Goal: Task Accomplishment & Management: Manage account settings

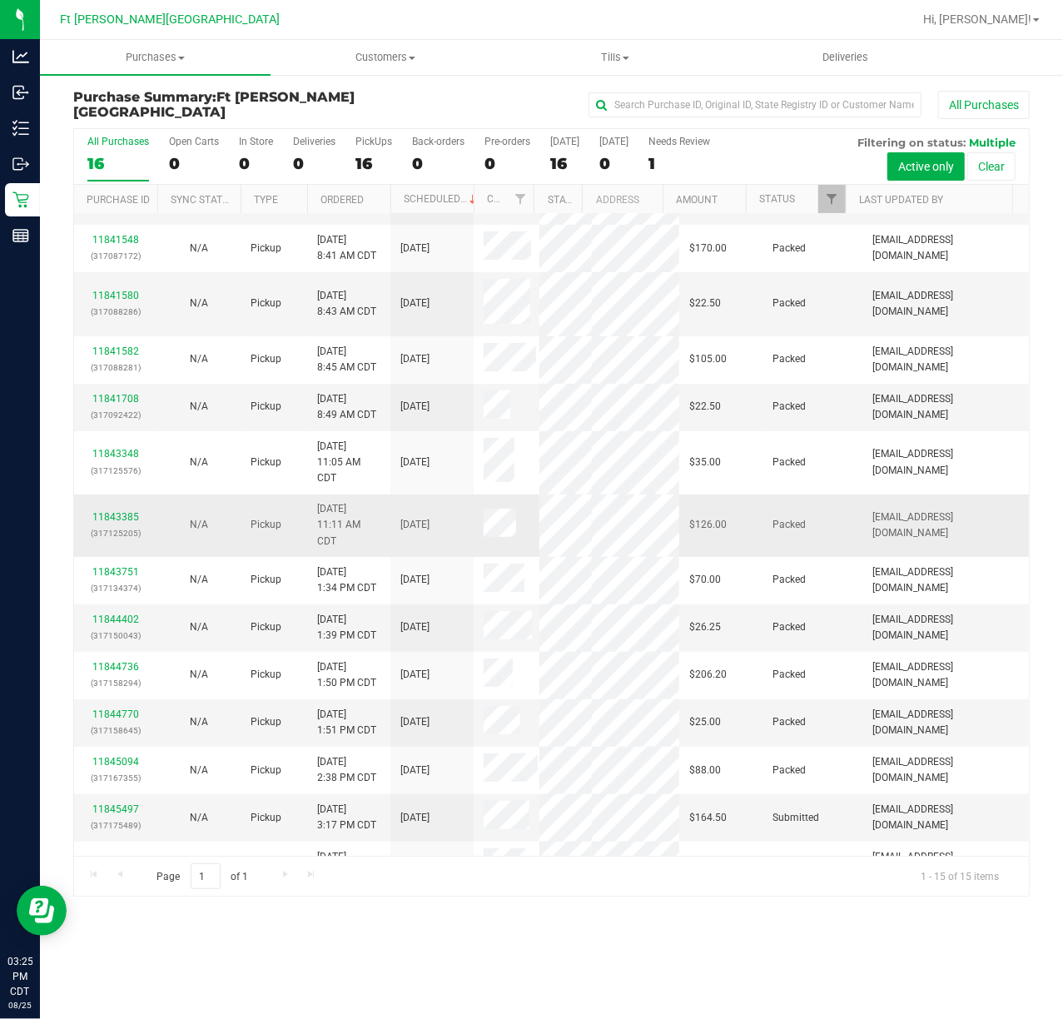
scroll to position [165, 0]
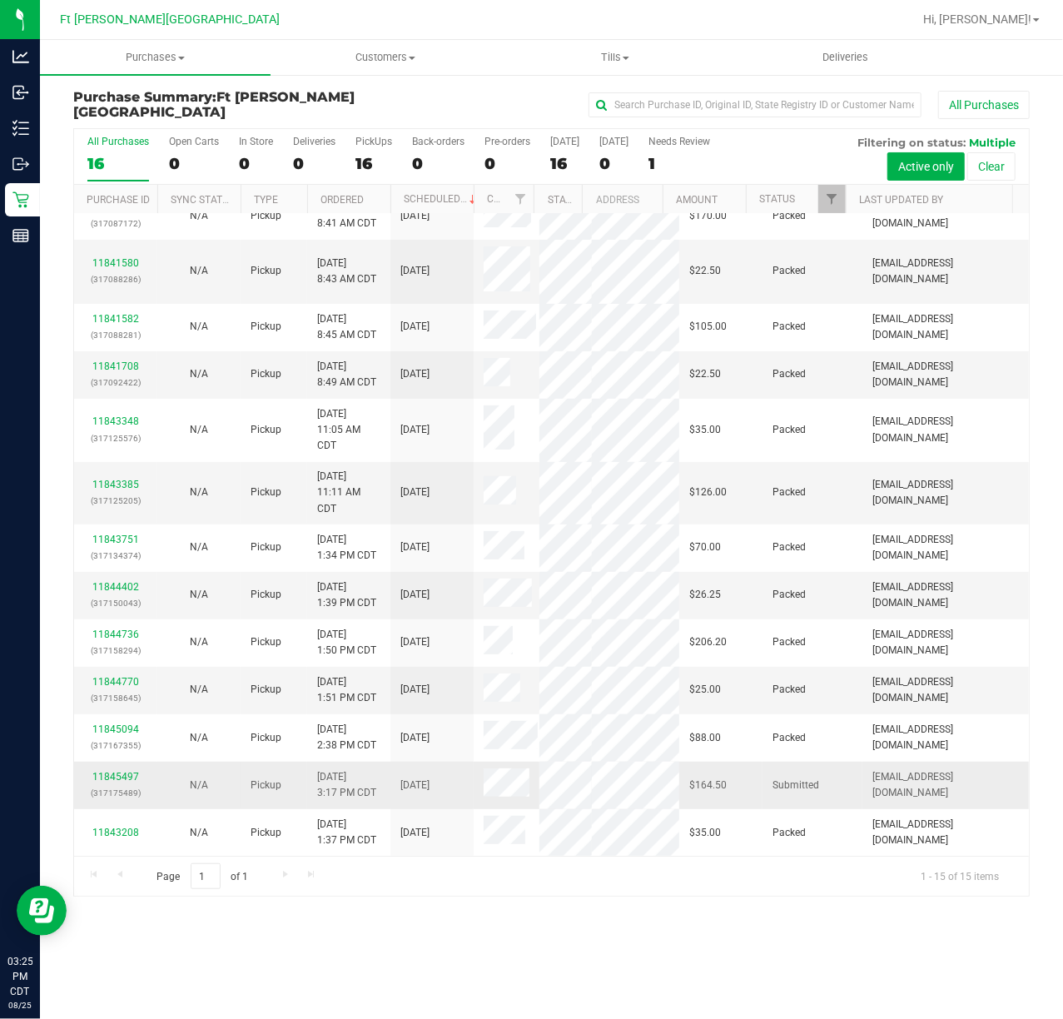
click at [122, 785] on p "(317175489)" at bounding box center [115, 793] width 63 height 16
click at [120, 771] on link "11845497" at bounding box center [115, 777] width 47 height 12
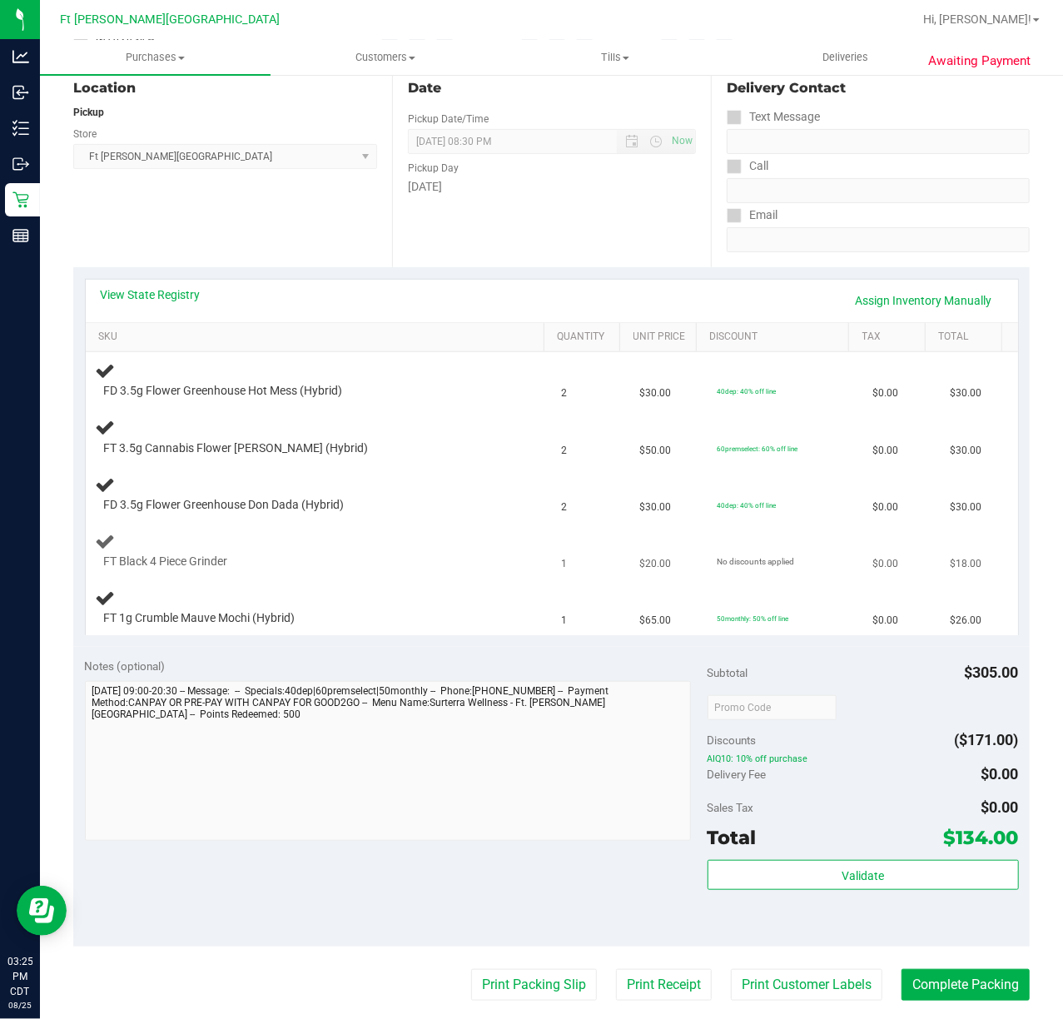
scroll to position [221, 0]
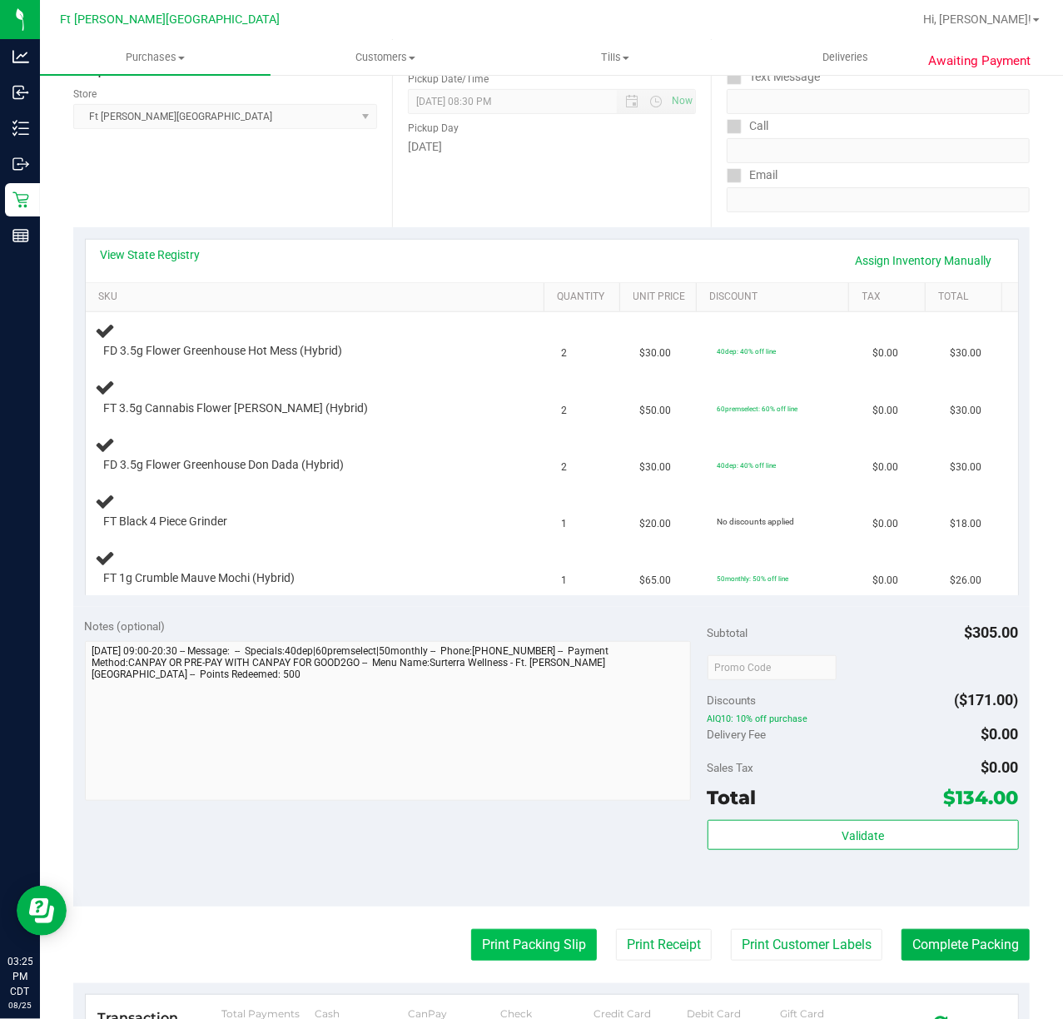
click at [477, 934] on button "Print Packing Slip" at bounding box center [534, 945] width 126 height 32
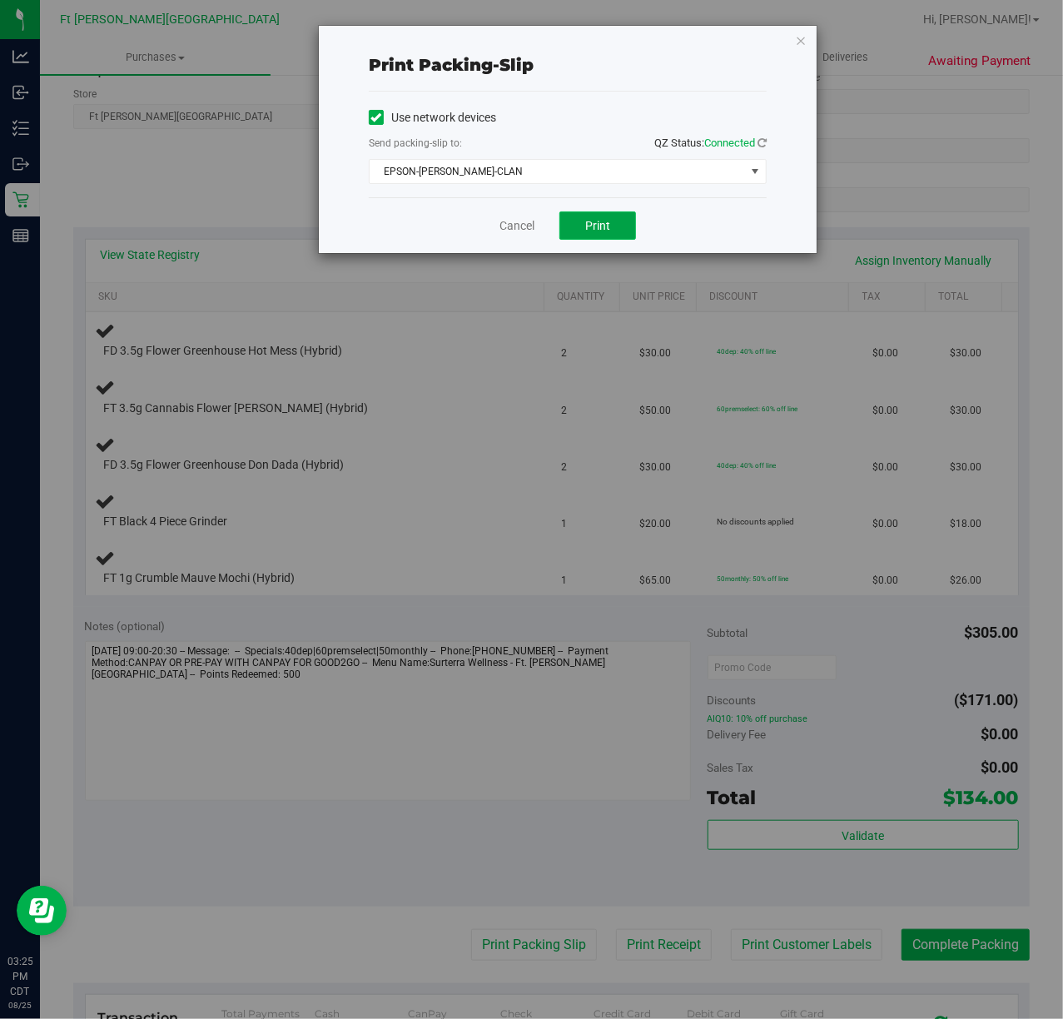
click at [578, 221] on button "Print" at bounding box center [597, 225] width 77 height 28
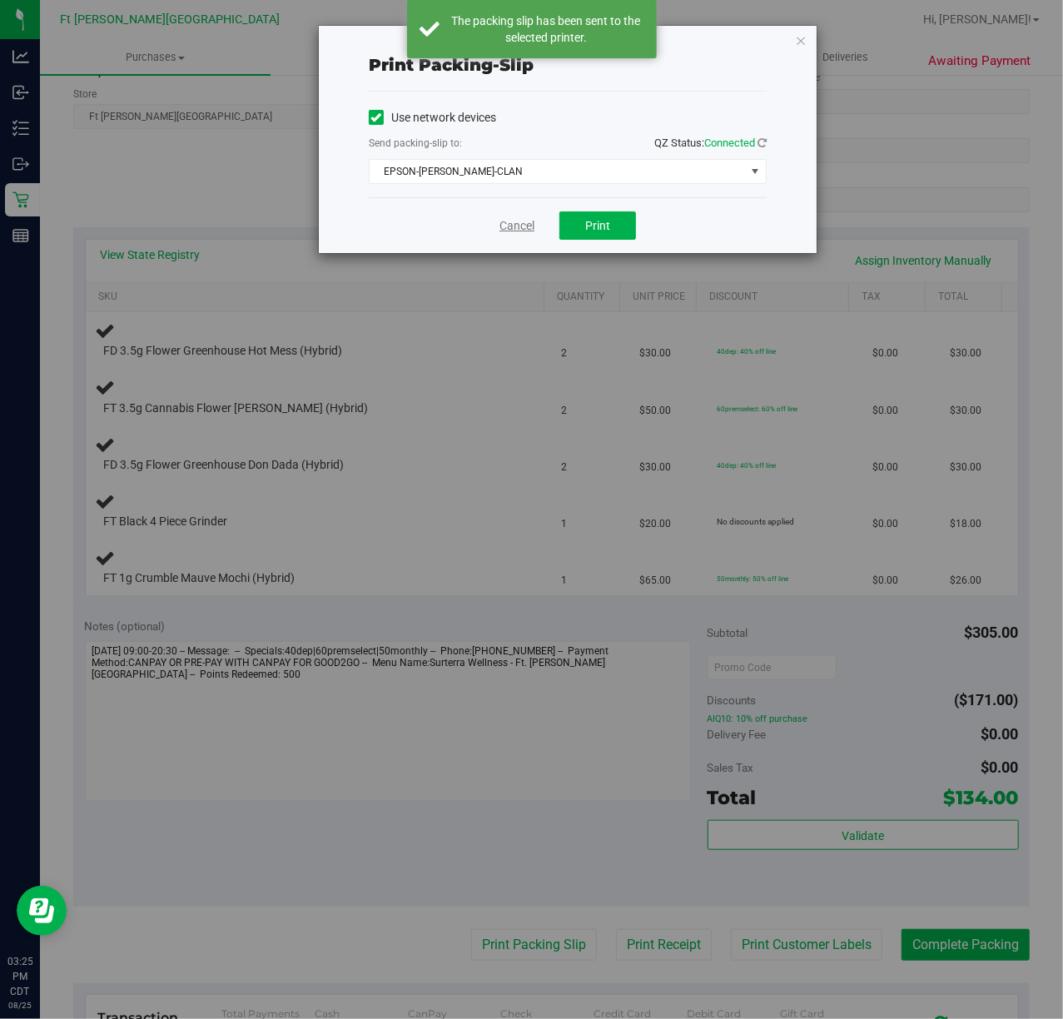
click at [516, 224] on link "Cancel" at bounding box center [516, 225] width 35 height 17
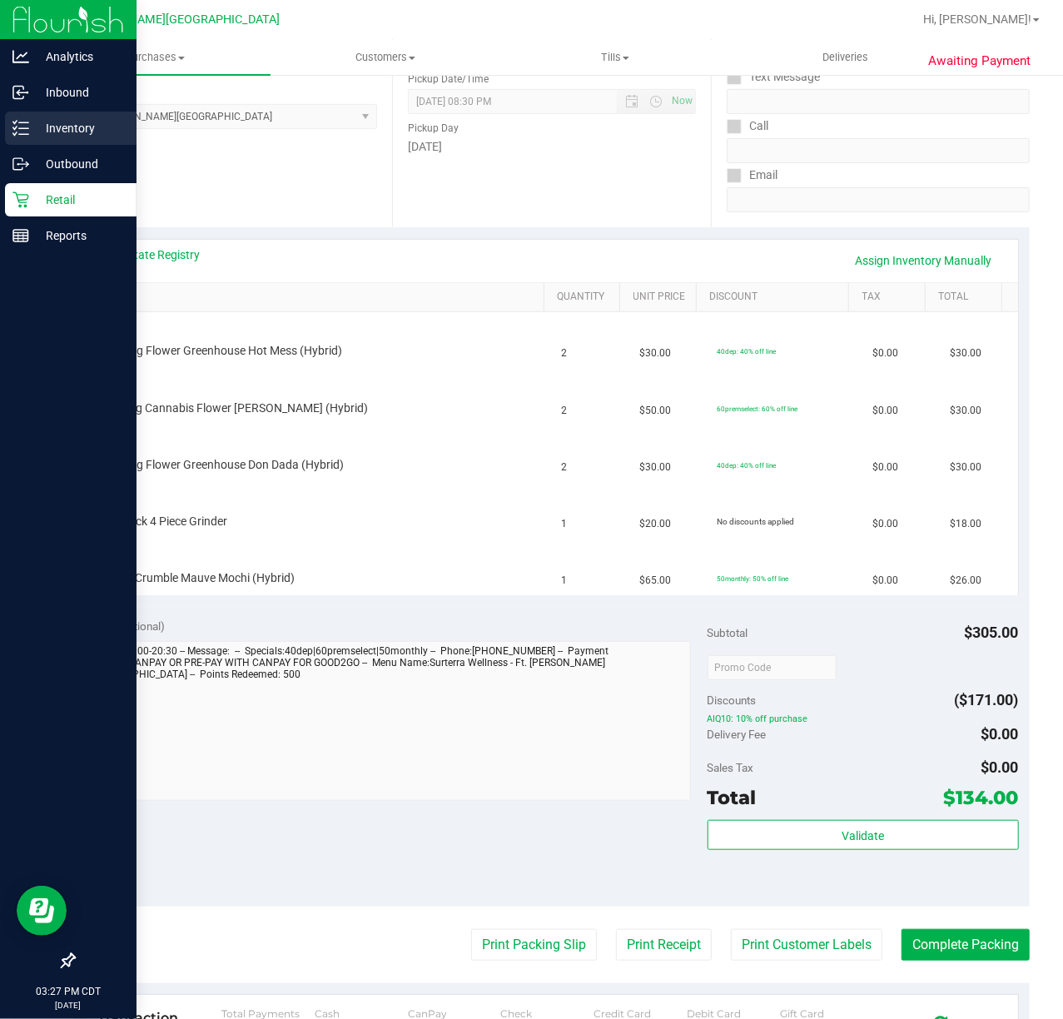
click at [22, 131] on icon at bounding box center [20, 128] width 17 height 17
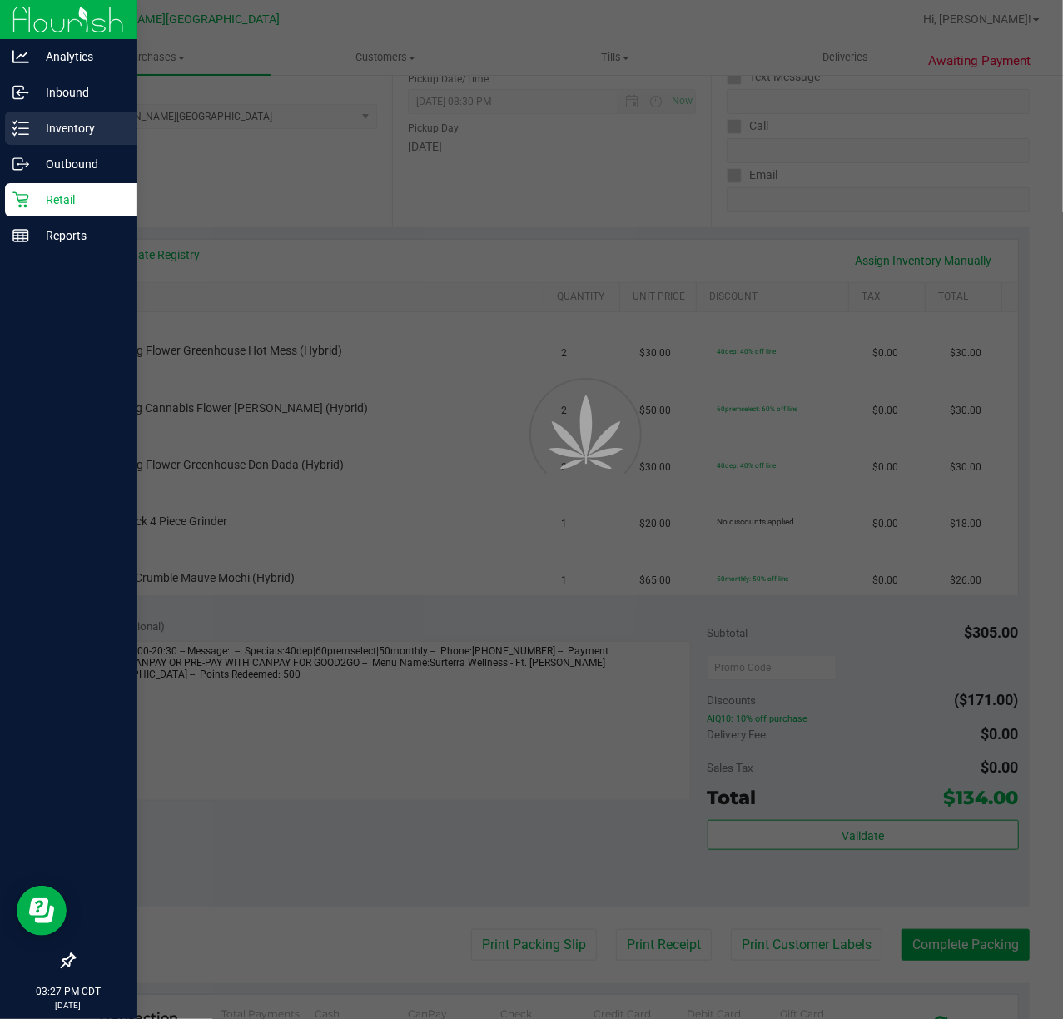
click at [22, 131] on icon at bounding box center [20, 128] width 17 height 17
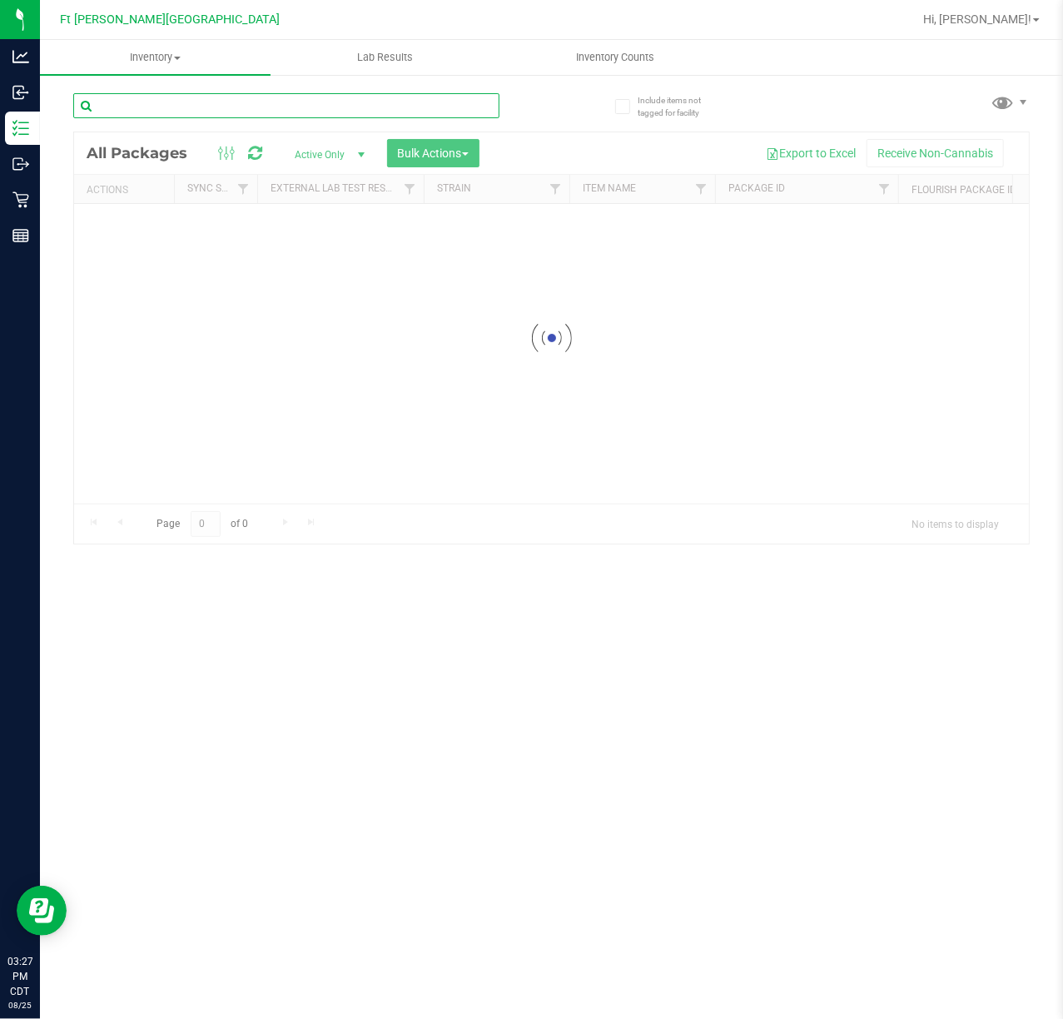
click at [158, 110] on input "text" at bounding box center [286, 105] width 426 height 25
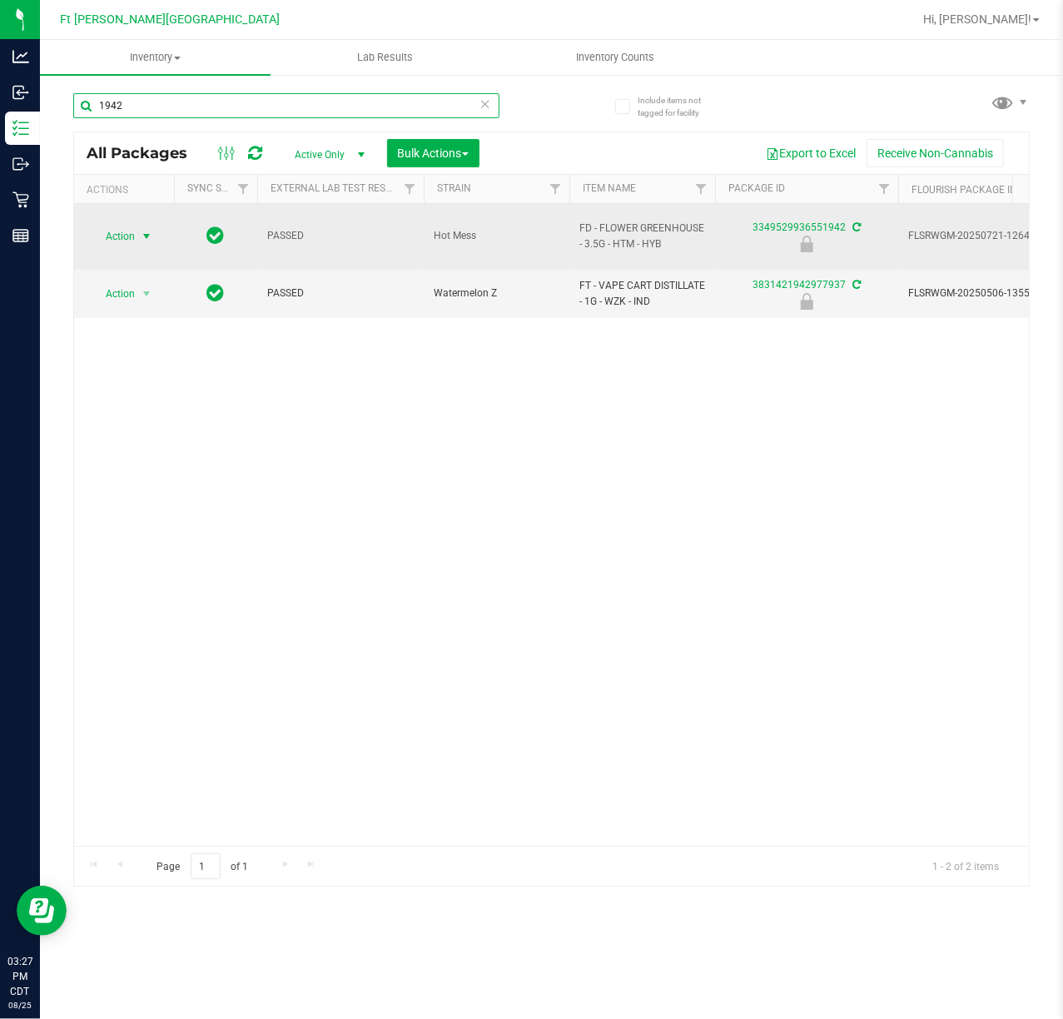
type input "1942"
drag, startPoint x: 147, startPoint y: 236, endPoint x: 143, endPoint y: 285, distance: 48.5
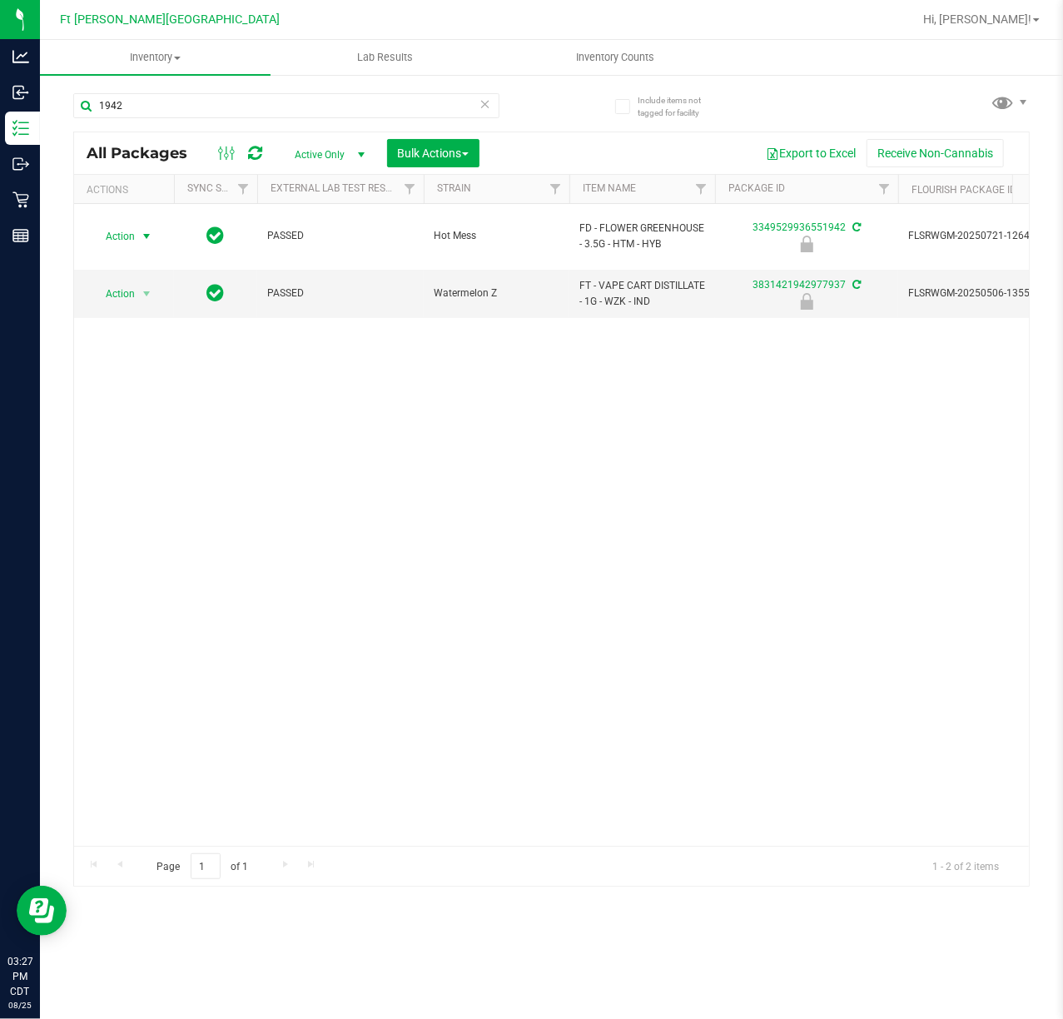
click at [147, 236] on span "select" at bounding box center [147, 236] width 21 height 23
click at [161, 420] on li "Unlock package" at bounding box center [145, 427] width 107 height 25
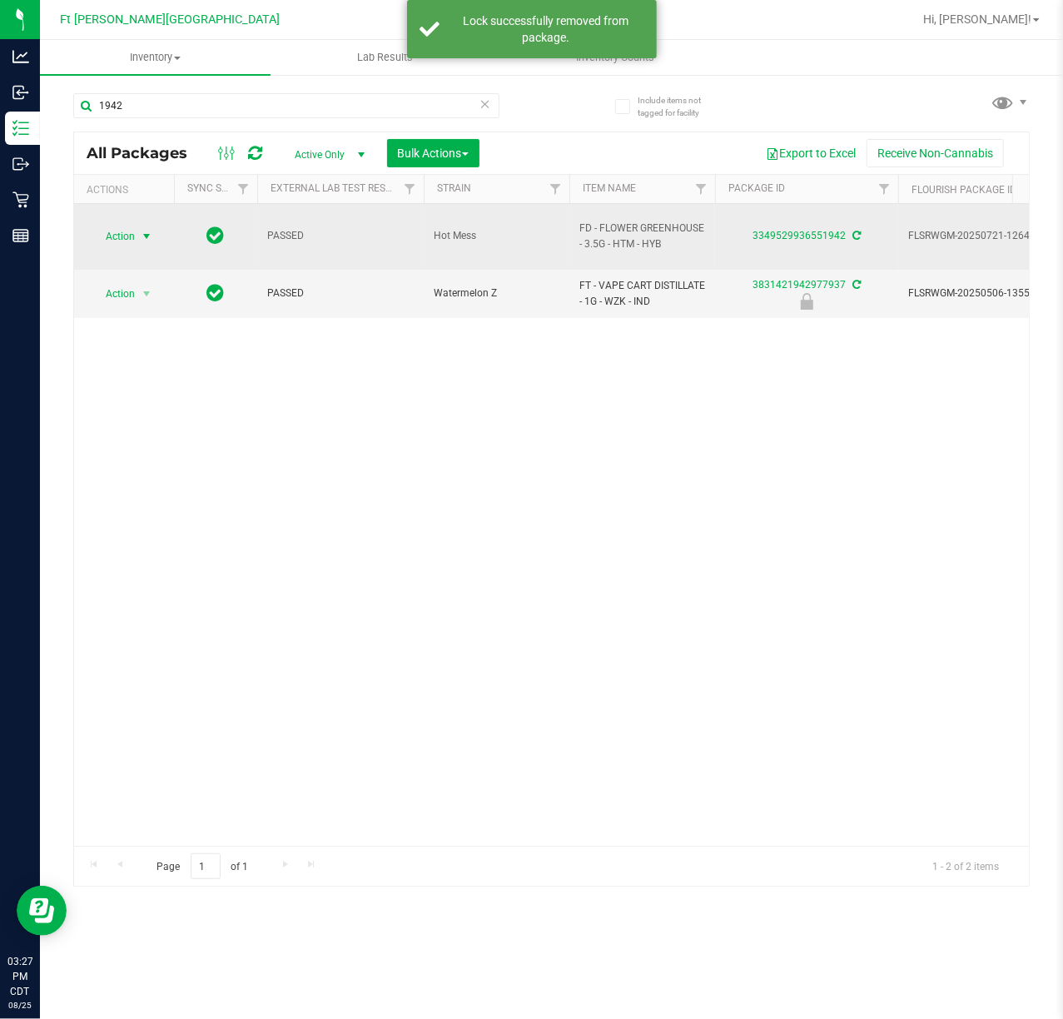
click at [143, 237] on span "select" at bounding box center [147, 236] width 21 height 23
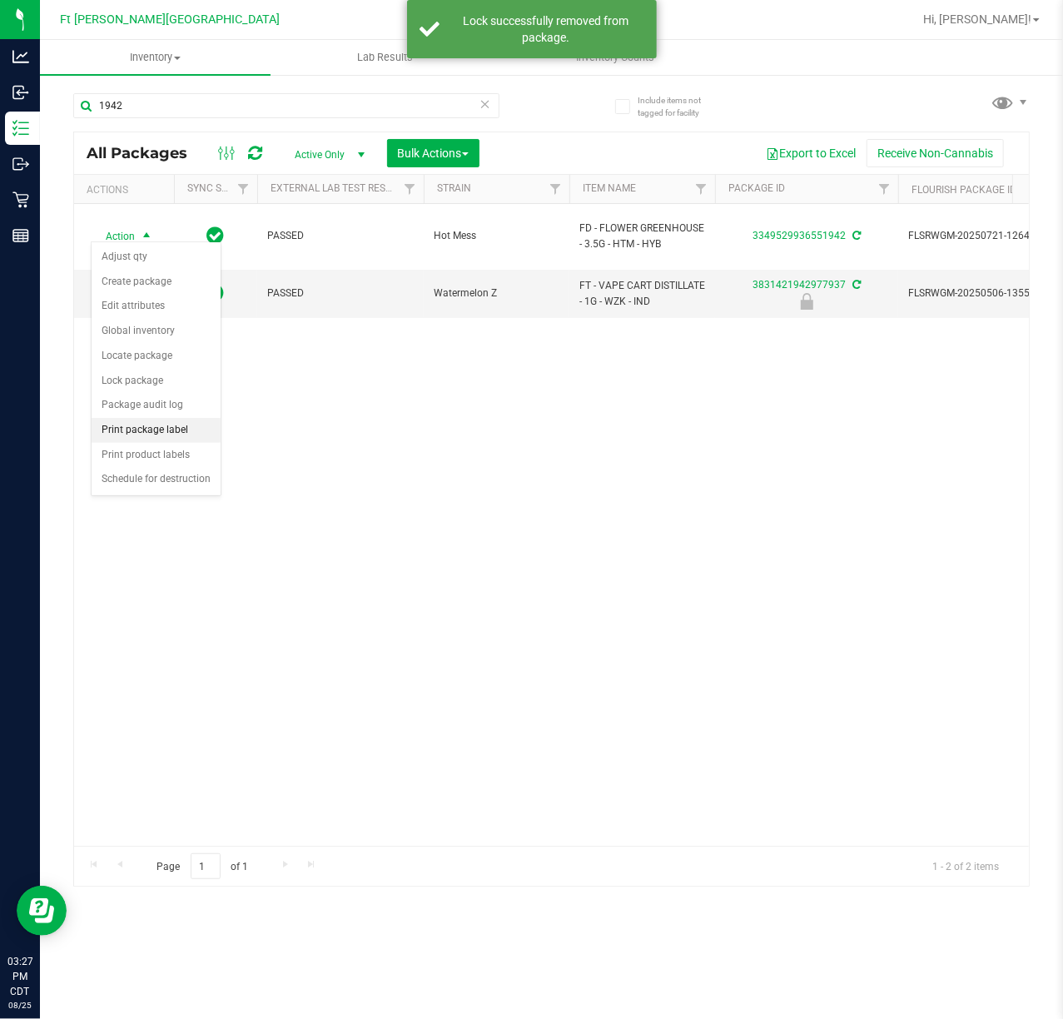
click at [178, 440] on li "Print package label" at bounding box center [156, 430] width 129 height 25
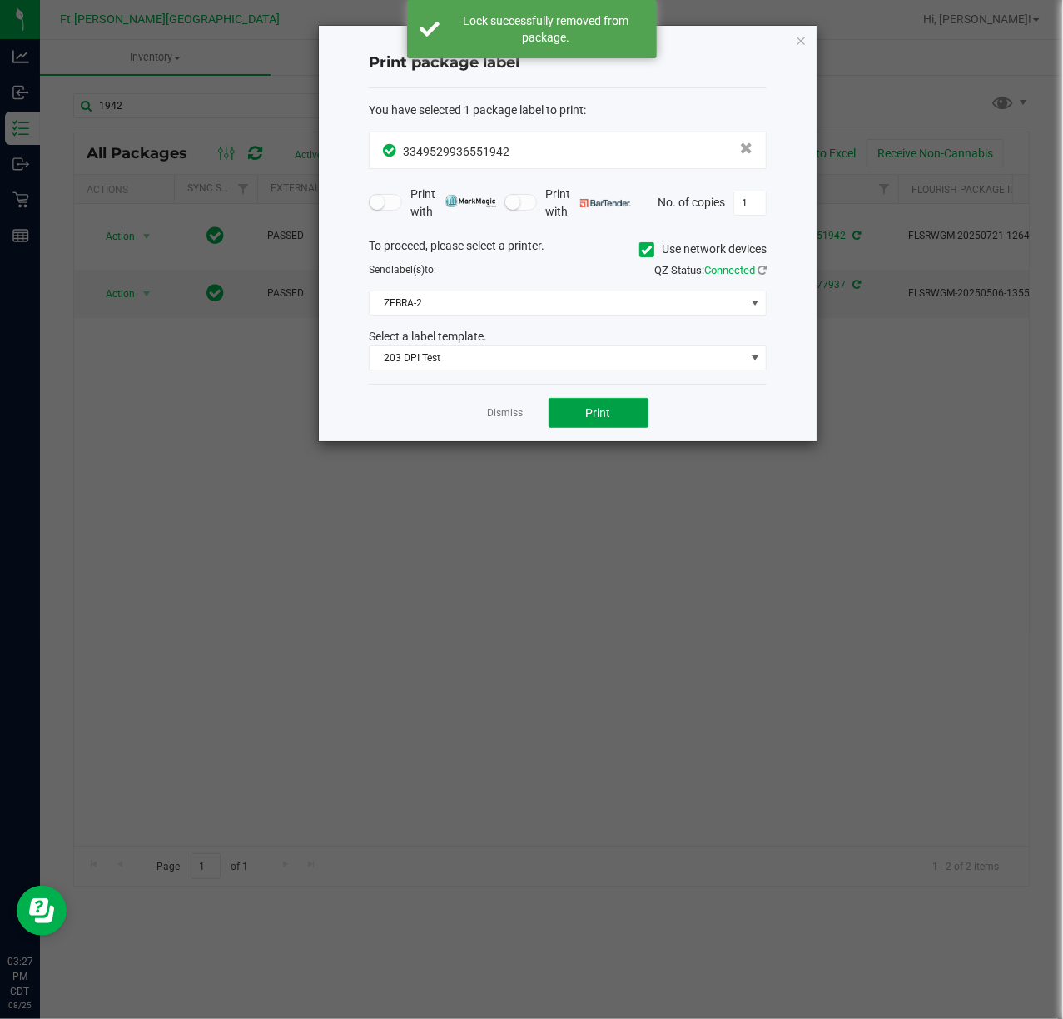
click at [587, 416] on span "Print" at bounding box center [598, 412] width 25 height 13
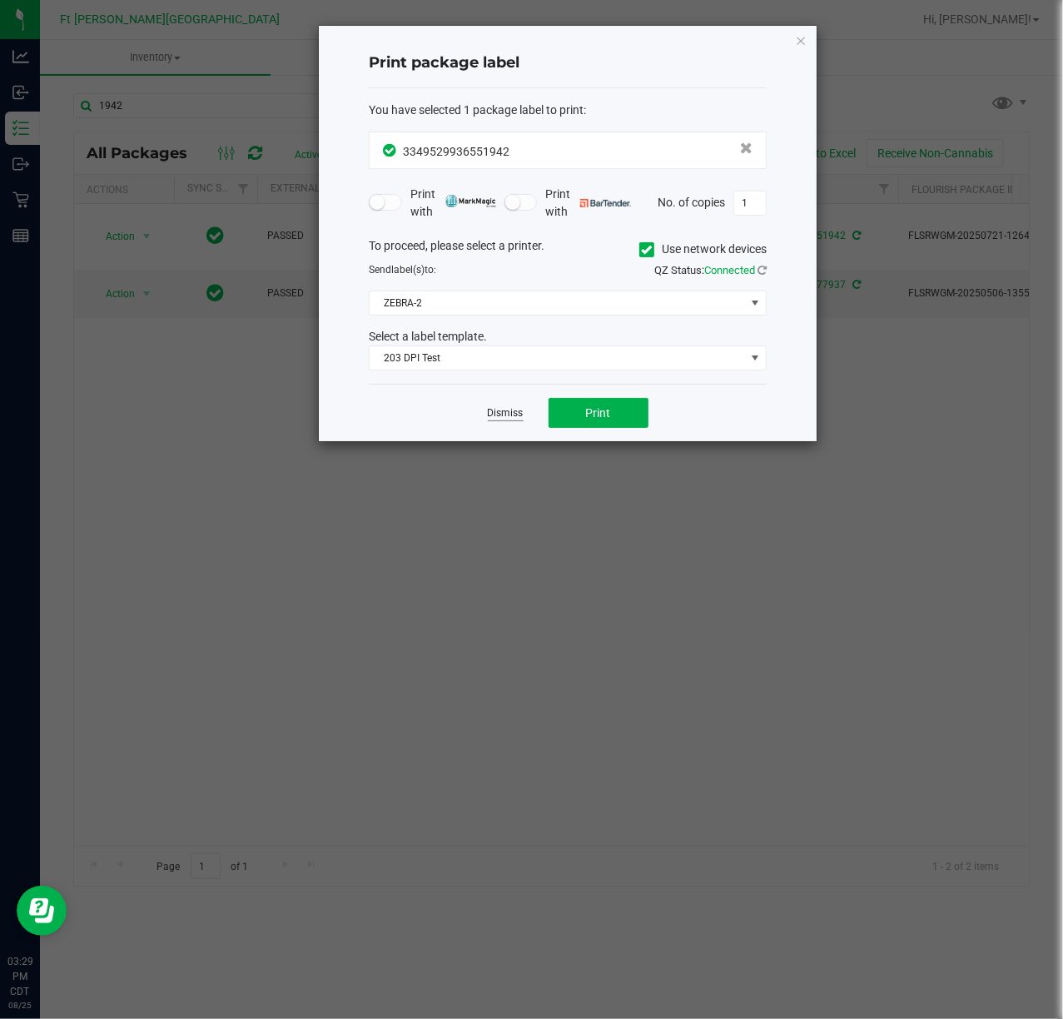
click at [511, 416] on link "Dismiss" at bounding box center [506, 413] width 36 height 14
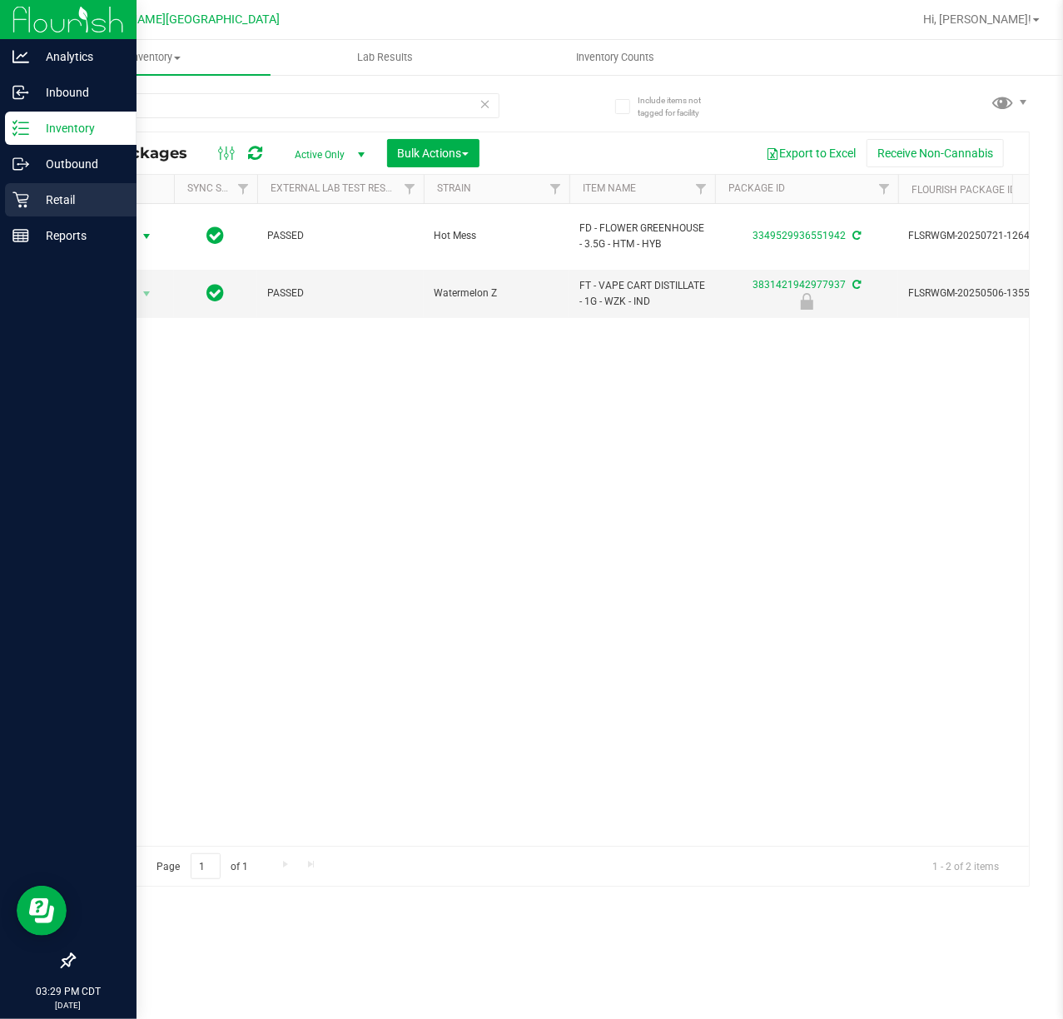
click at [72, 198] on p "Retail" at bounding box center [79, 200] width 100 height 20
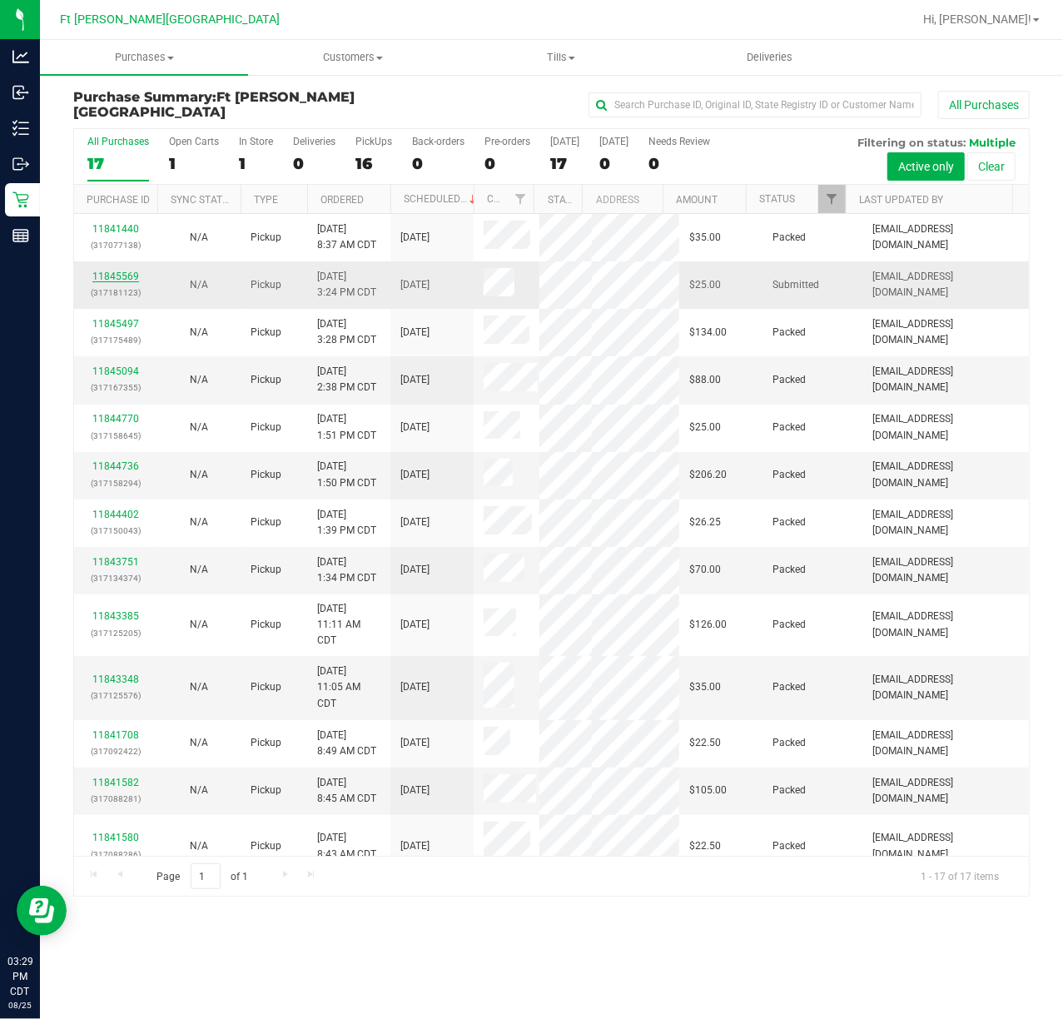
click at [104, 273] on link "11845569" at bounding box center [115, 277] width 47 height 12
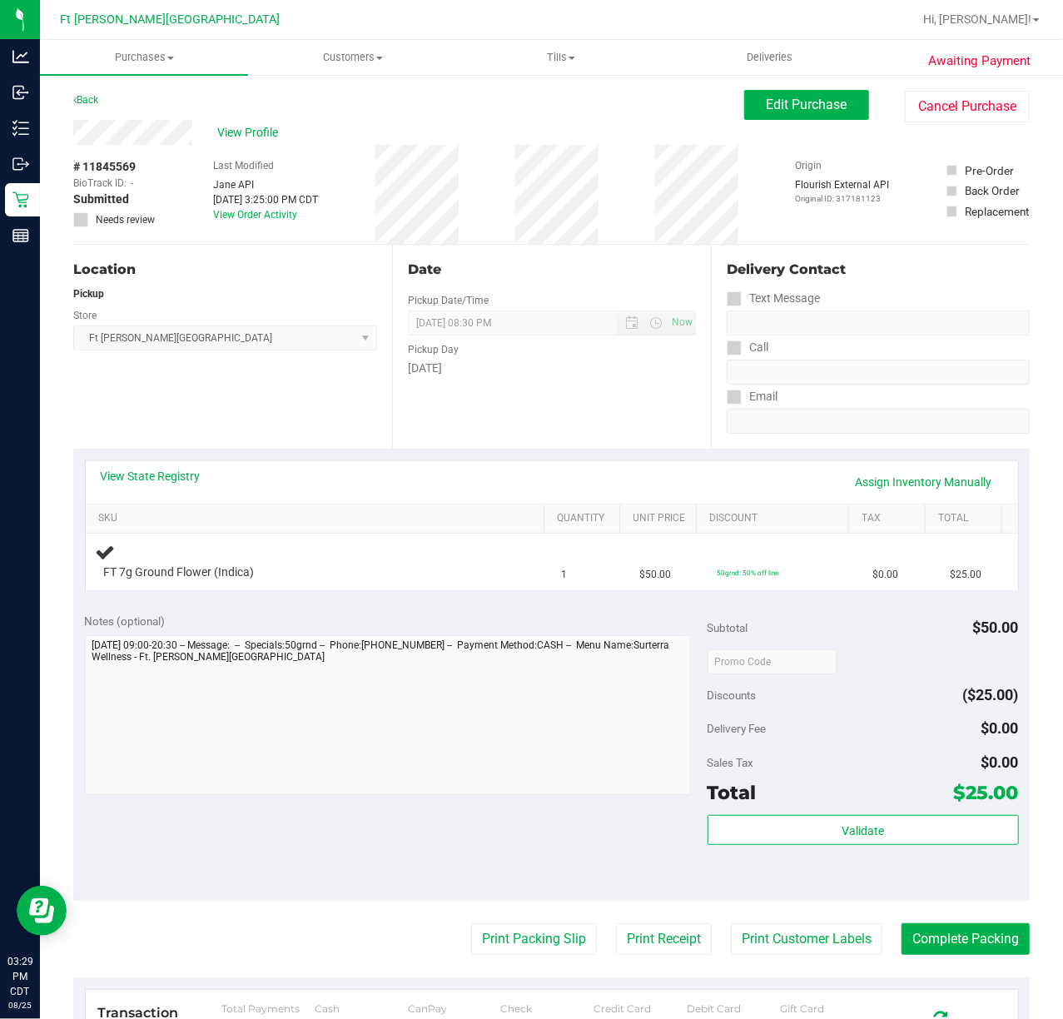
click at [301, 603] on div "Notes (optional) Subtotal $50.00 Discounts ($25.00) Delivery Fee $0.00 Sales Ta…" at bounding box center [551, 751] width 956 height 300
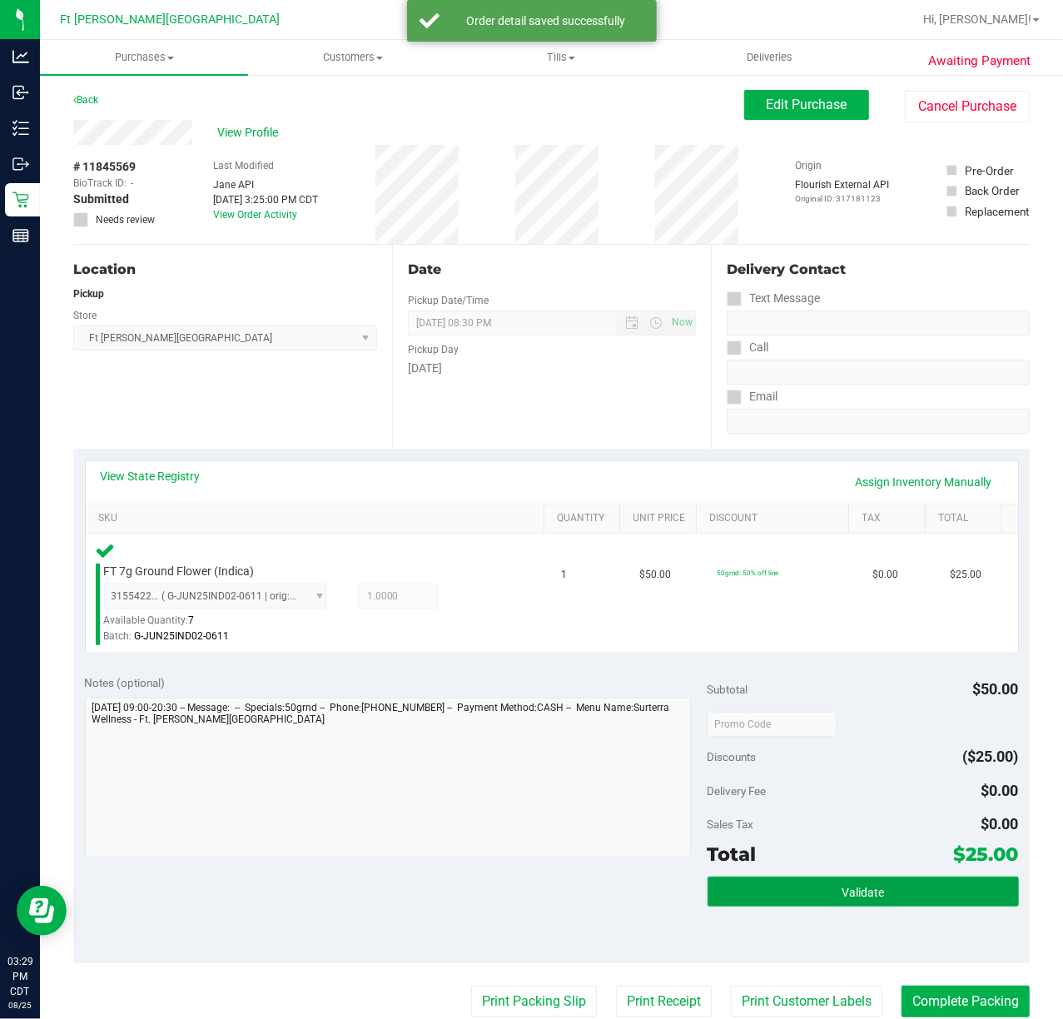
click at [866, 877] on button "Validate" at bounding box center [863, 892] width 311 height 30
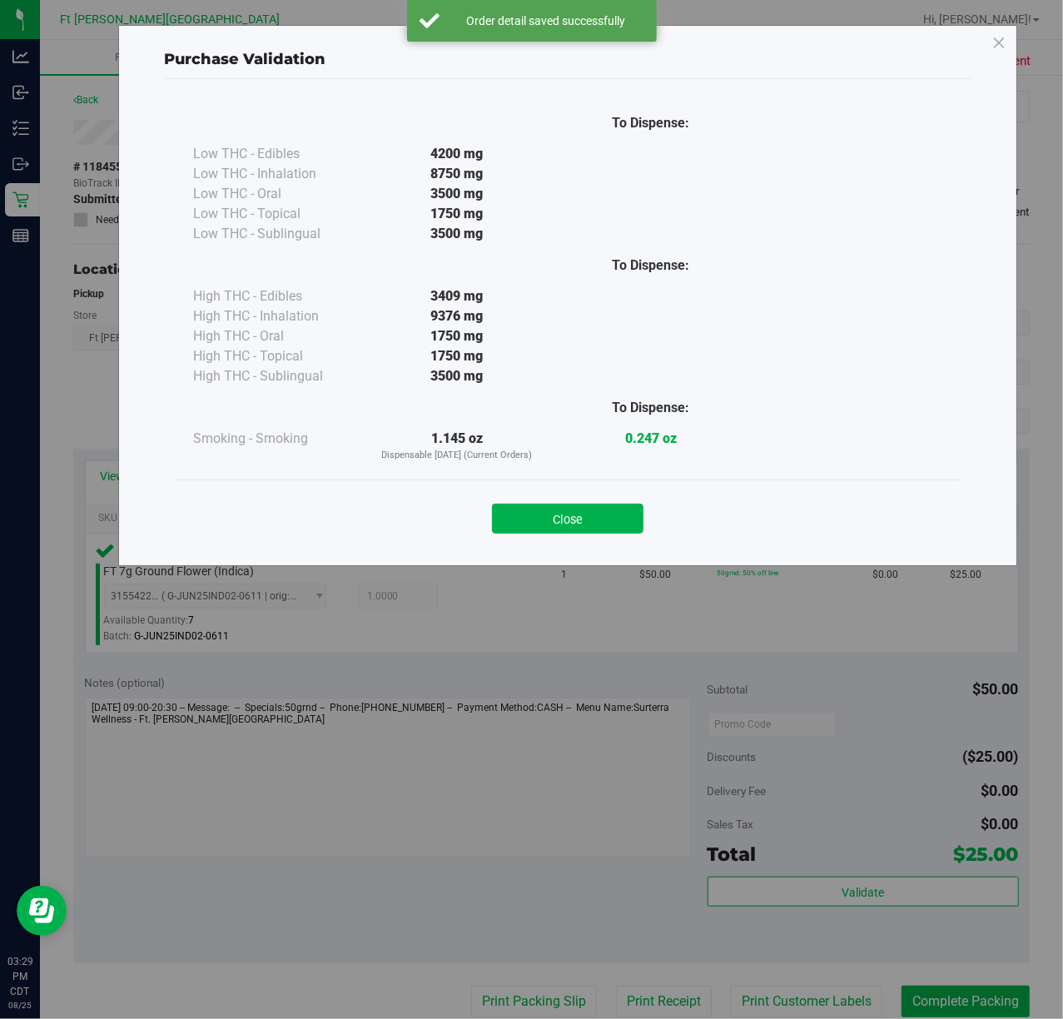
scroll to position [378, 0]
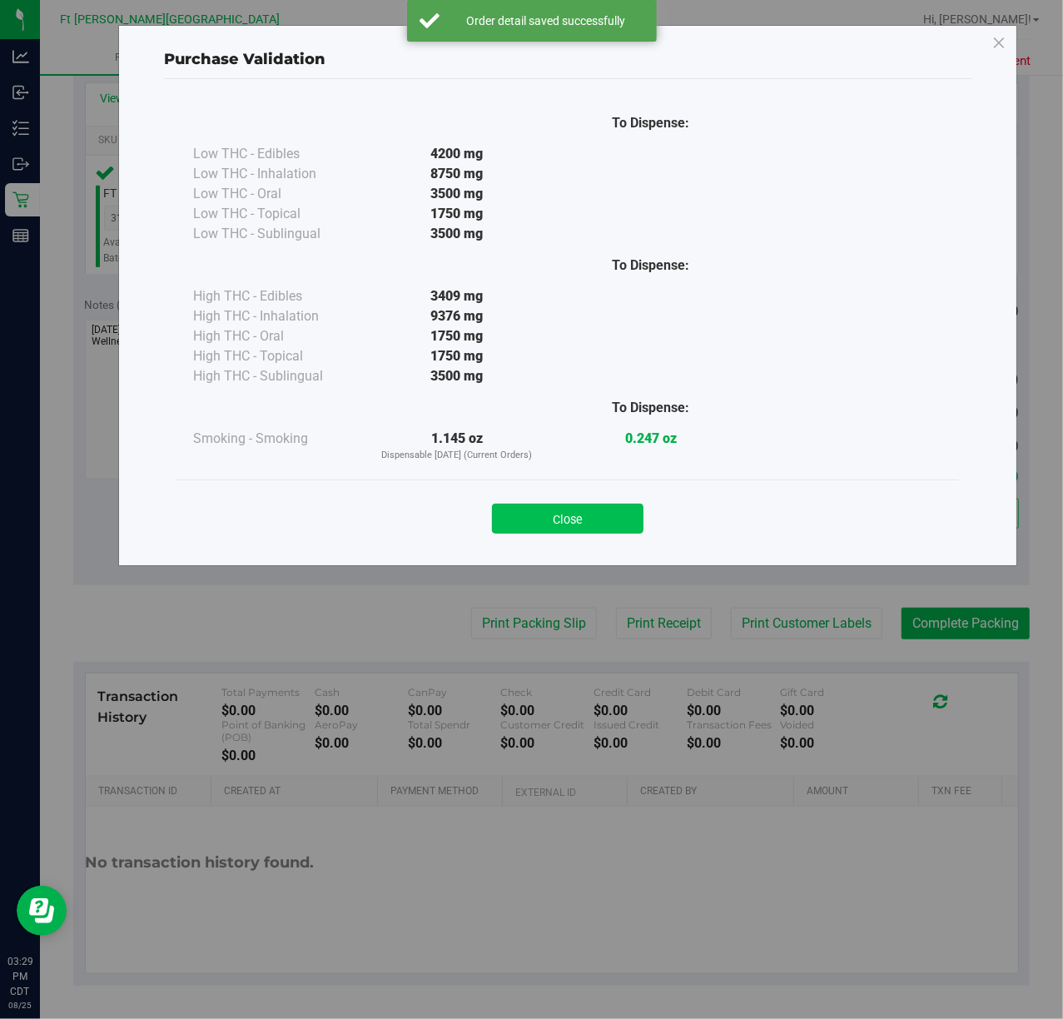
click at [556, 529] on button "Close" at bounding box center [568, 519] width 152 height 30
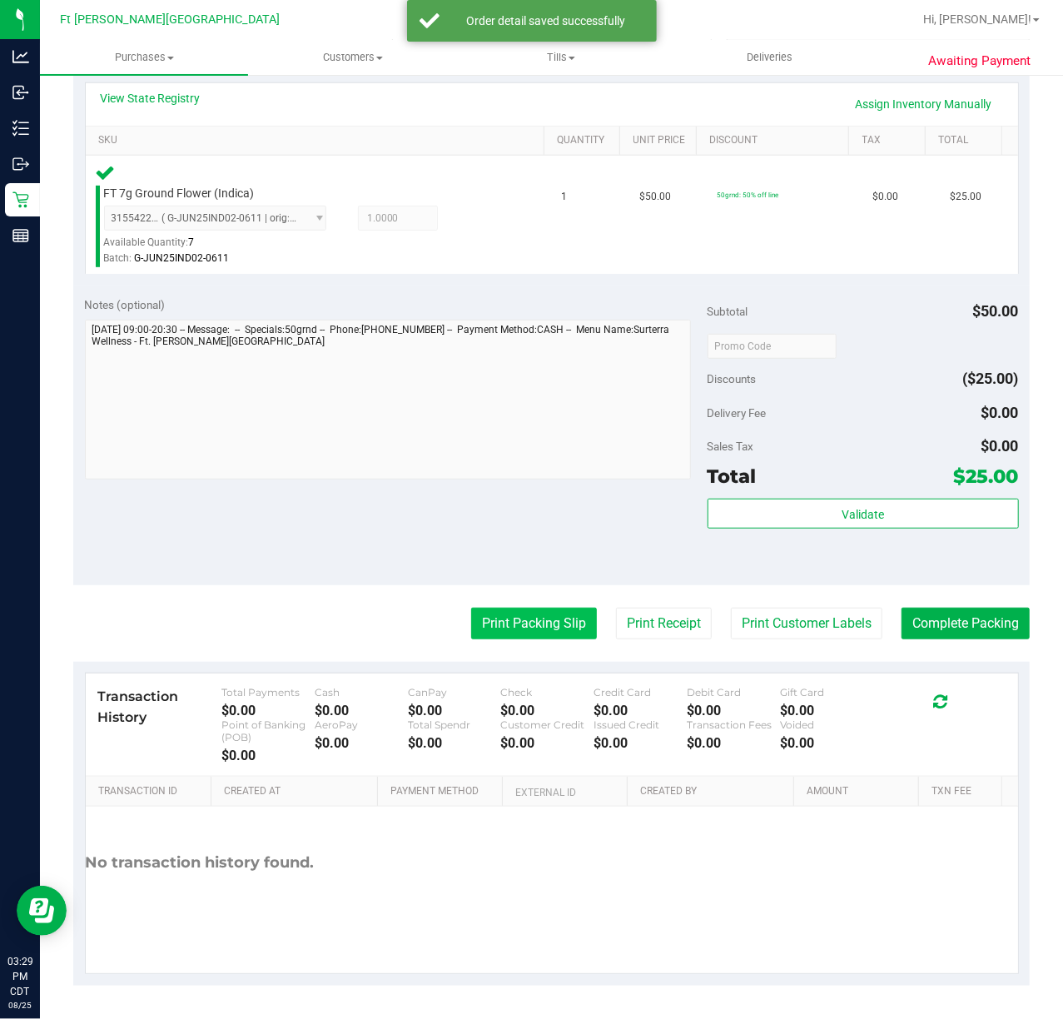
click at [523, 614] on button "Print Packing Slip" at bounding box center [534, 624] width 126 height 32
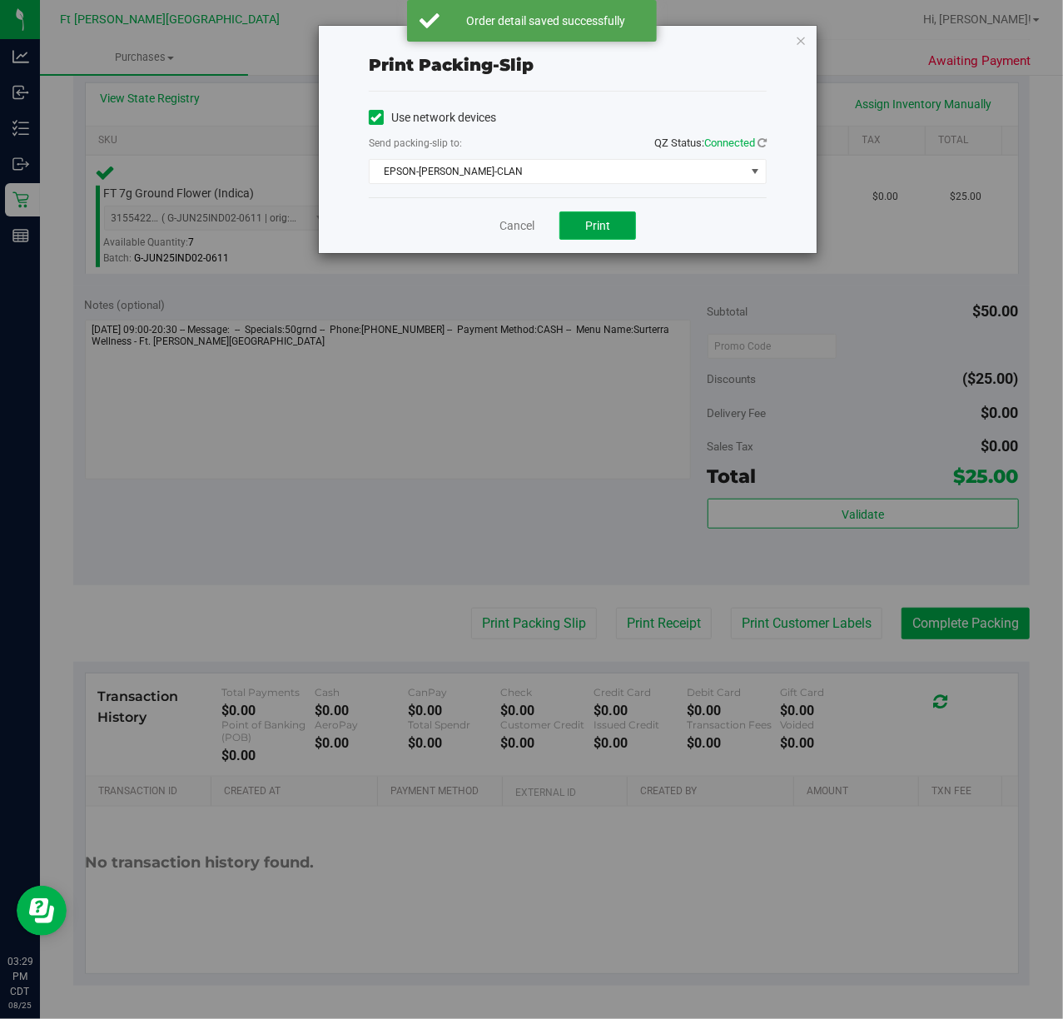
click at [607, 223] on span "Print" at bounding box center [597, 225] width 25 height 13
click at [520, 226] on link "Cancel" at bounding box center [510, 225] width 35 height 17
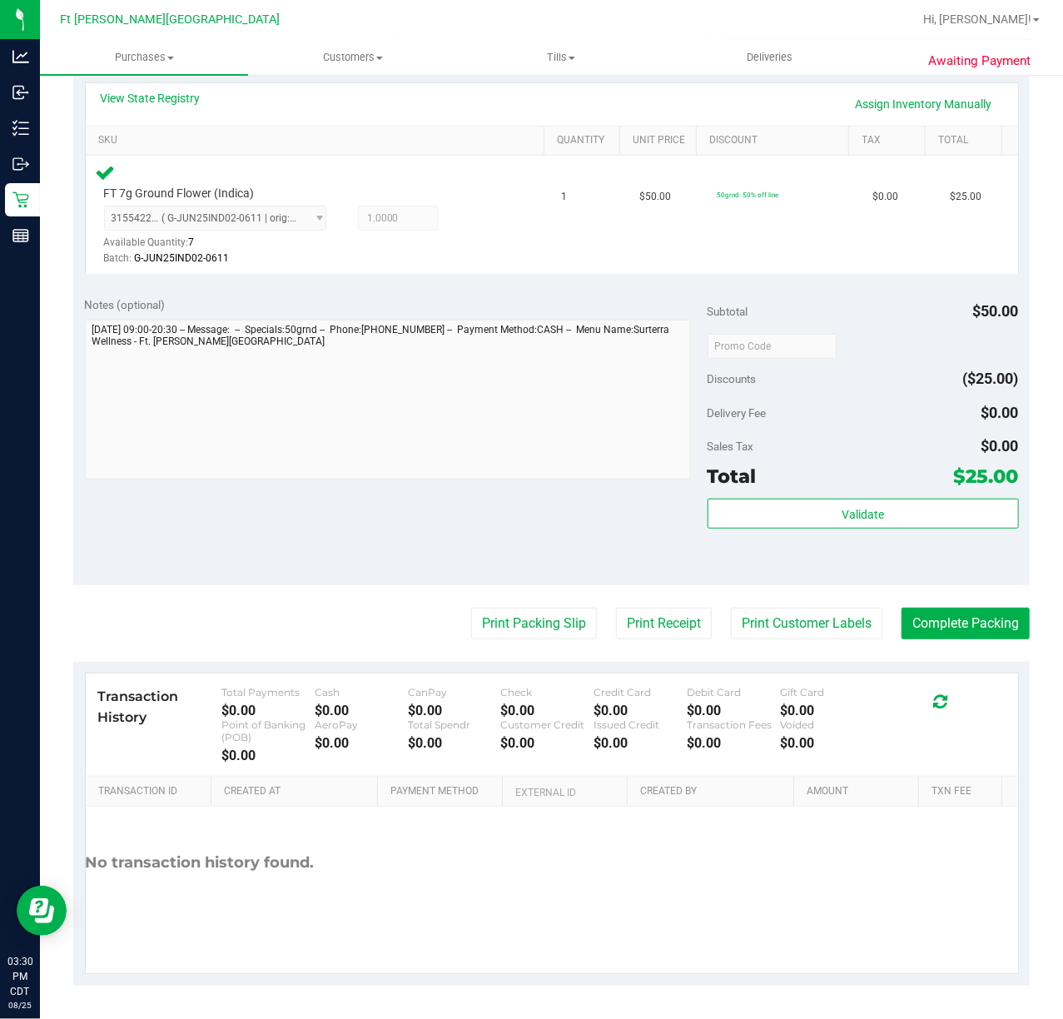
click at [954, 597] on purchase-details "Back Edit Purchase Cancel Purchase View Profile # 11845569 BioTrack ID: - Submi…" at bounding box center [551, 349] width 956 height 1274
click at [953, 619] on button "Complete Packing" at bounding box center [966, 624] width 128 height 32
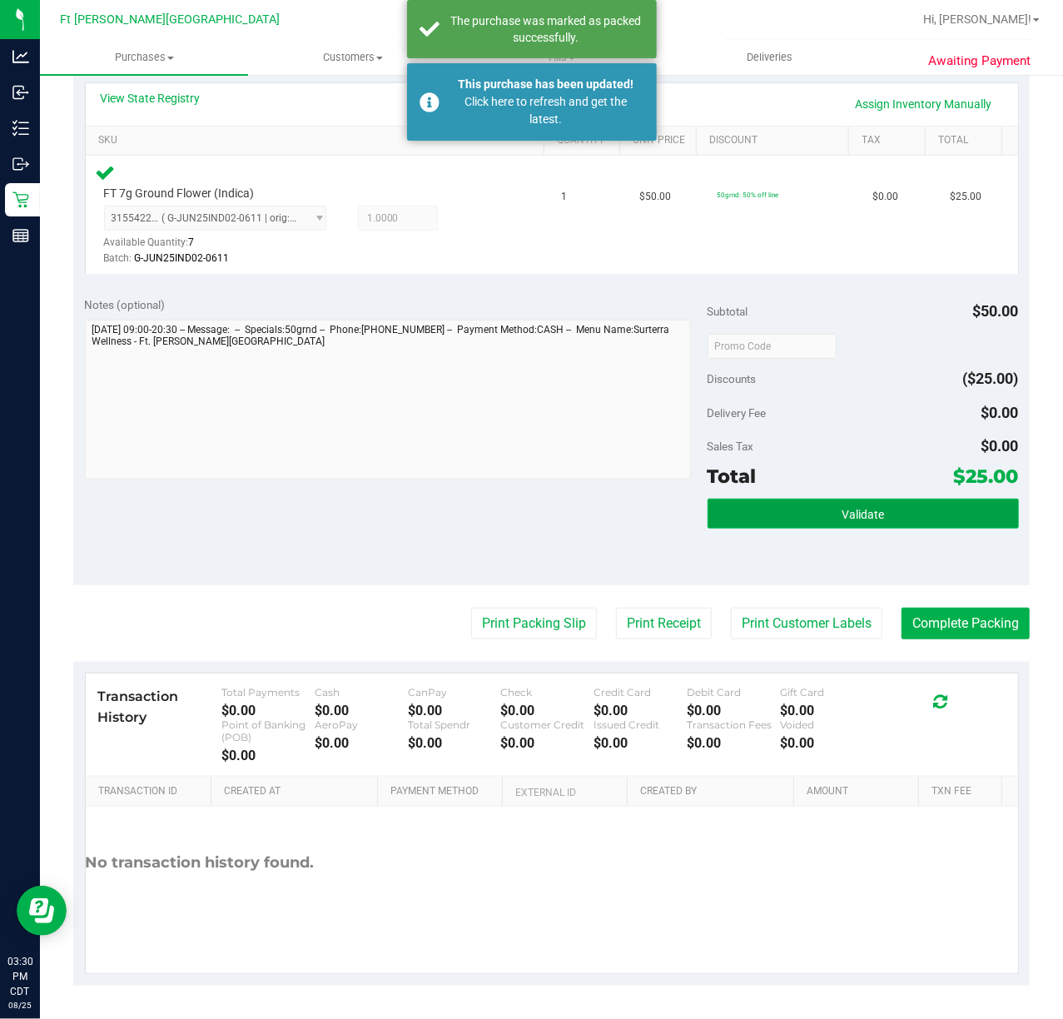
click at [726, 508] on button "Validate" at bounding box center [863, 514] width 311 height 30
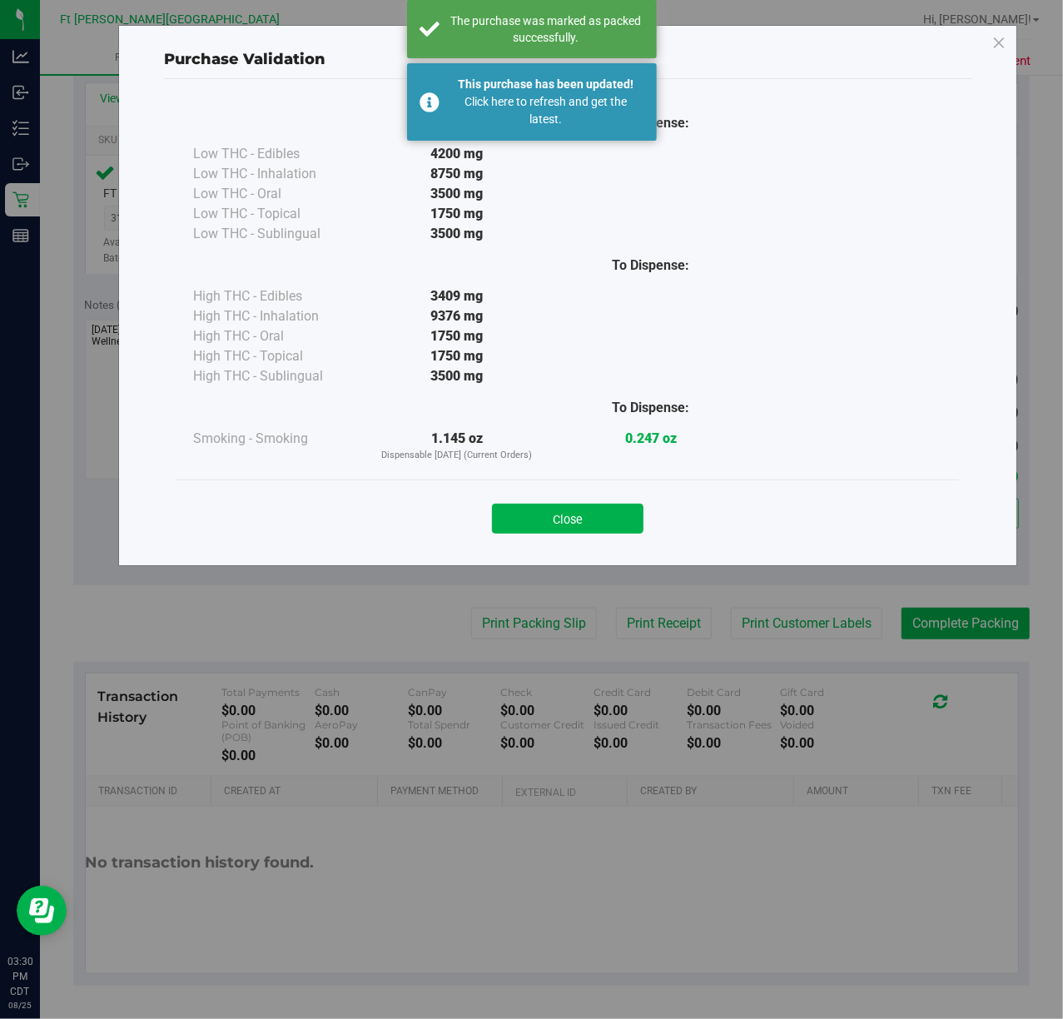
click at [544, 534] on div "Close" at bounding box center [567, 512] width 782 height 67
click at [533, 523] on button "Close" at bounding box center [568, 519] width 152 height 30
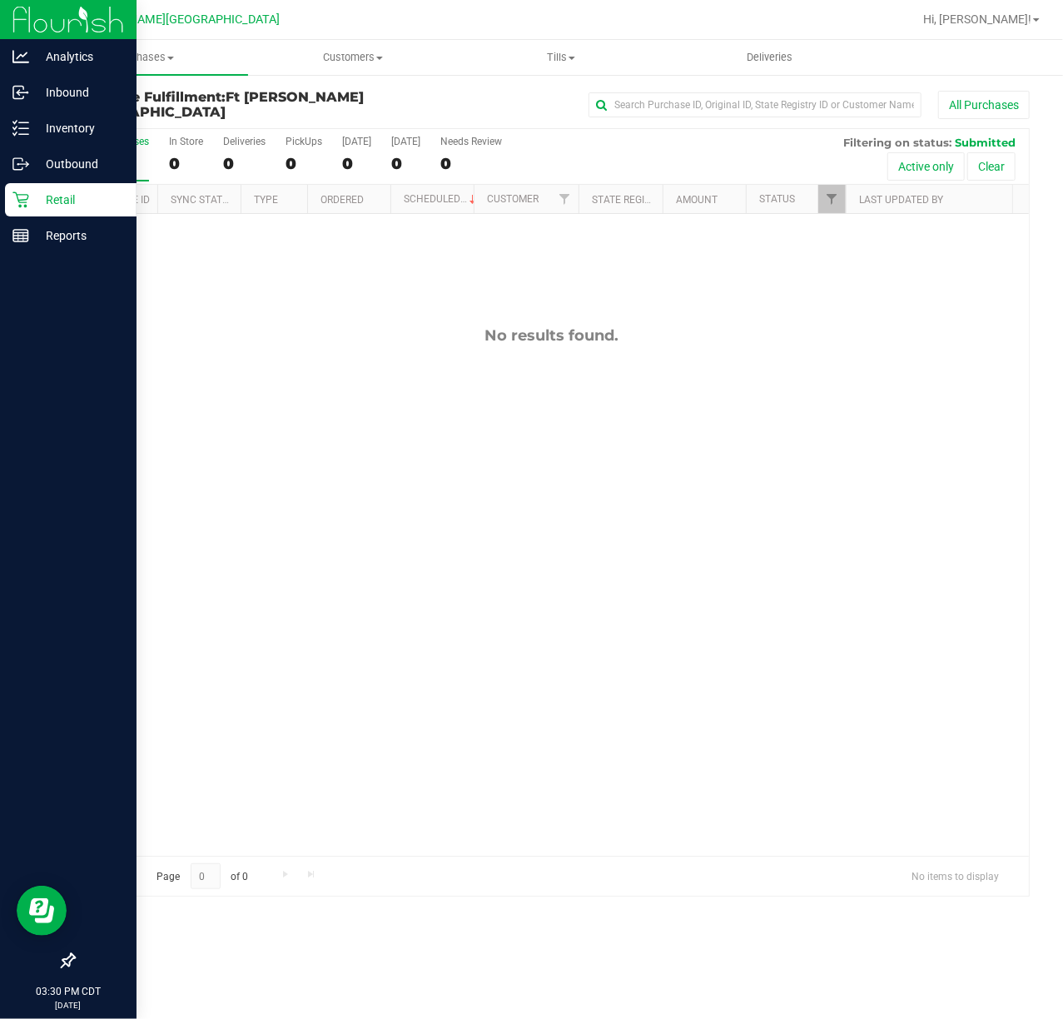
click at [15, 190] on div "Retail" at bounding box center [71, 199] width 132 height 33
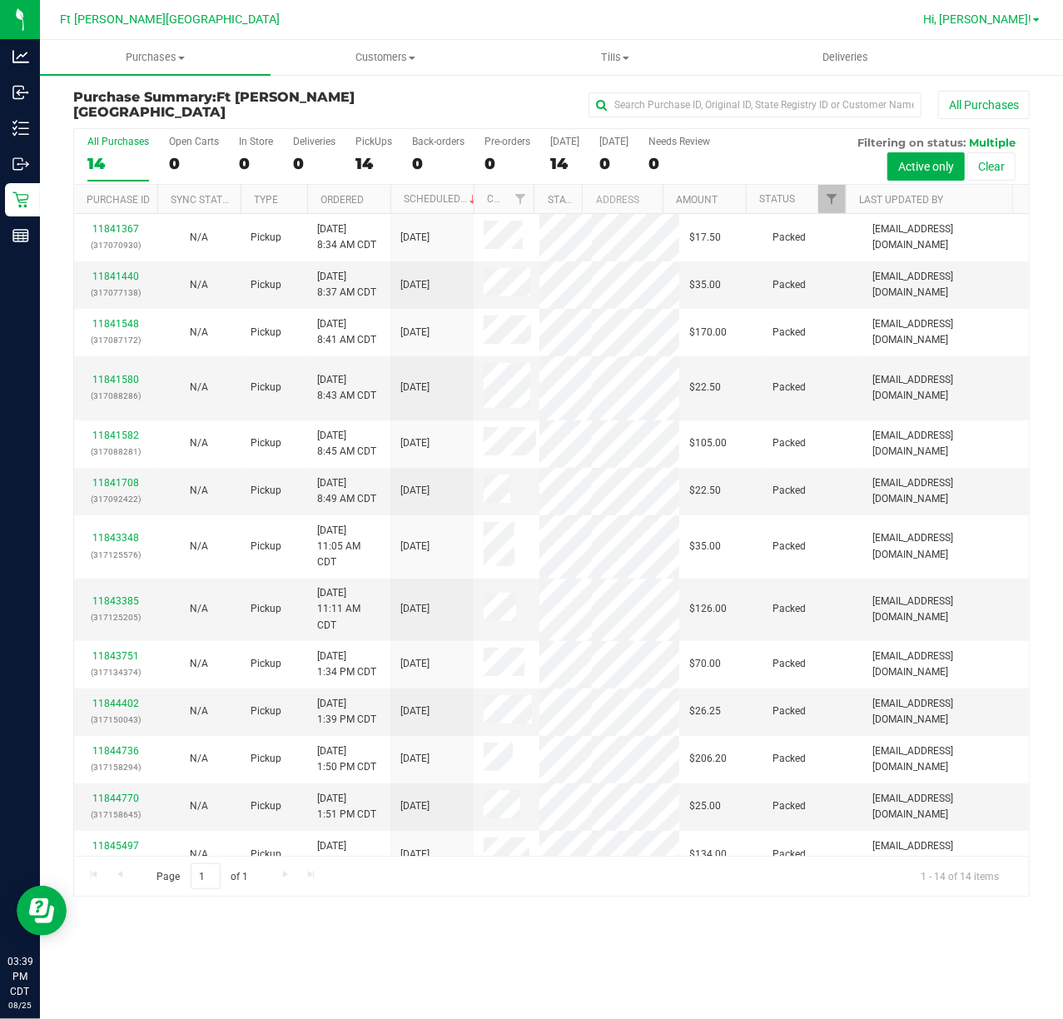
click at [1021, 20] on span "Hi, [PERSON_NAME]!" at bounding box center [977, 18] width 108 height 13
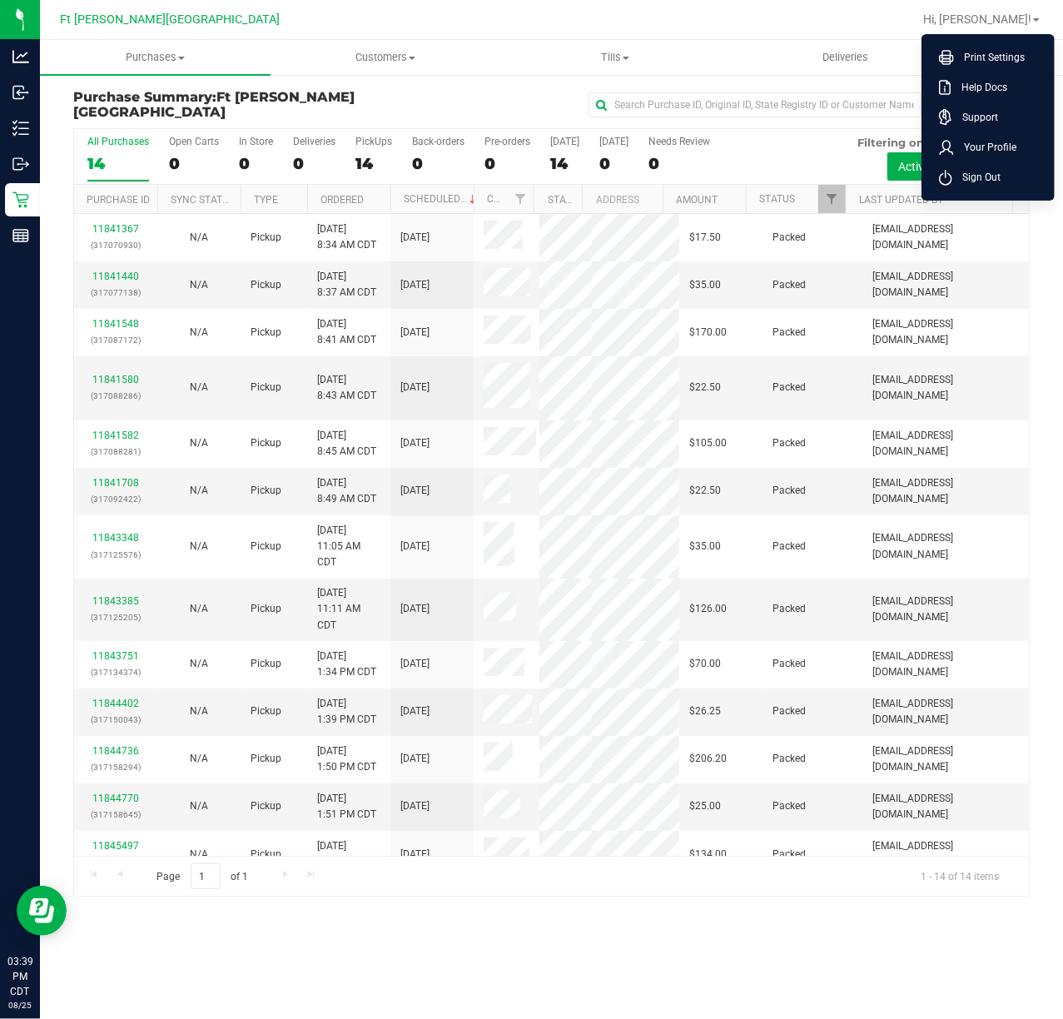
click at [1001, 193] on ul "Print Settings Help Docs Support Your Profile Sign Out" at bounding box center [988, 117] width 133 height 166
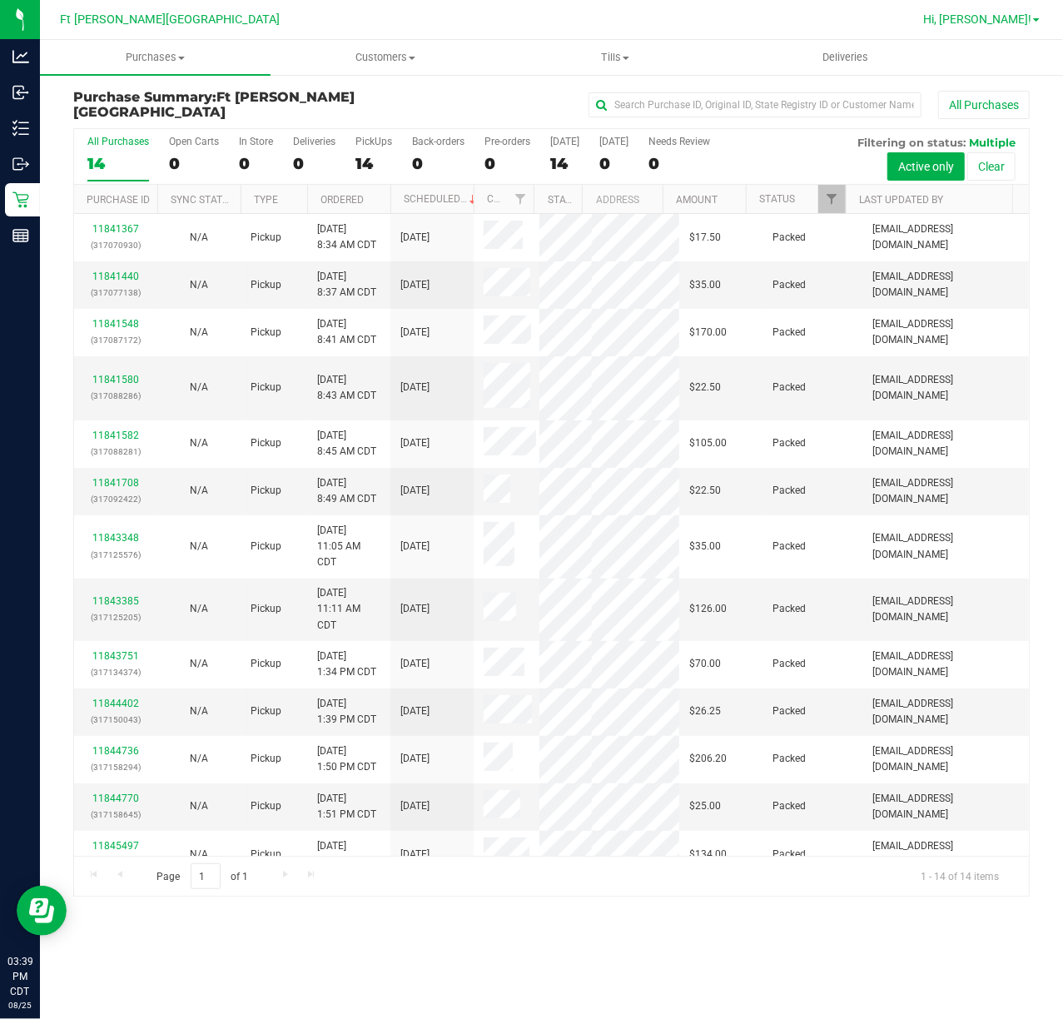
click at [976, 27] on link "Hi, [PERSON_NAME]!" at bounding box center [982, 19] width 130 height 17
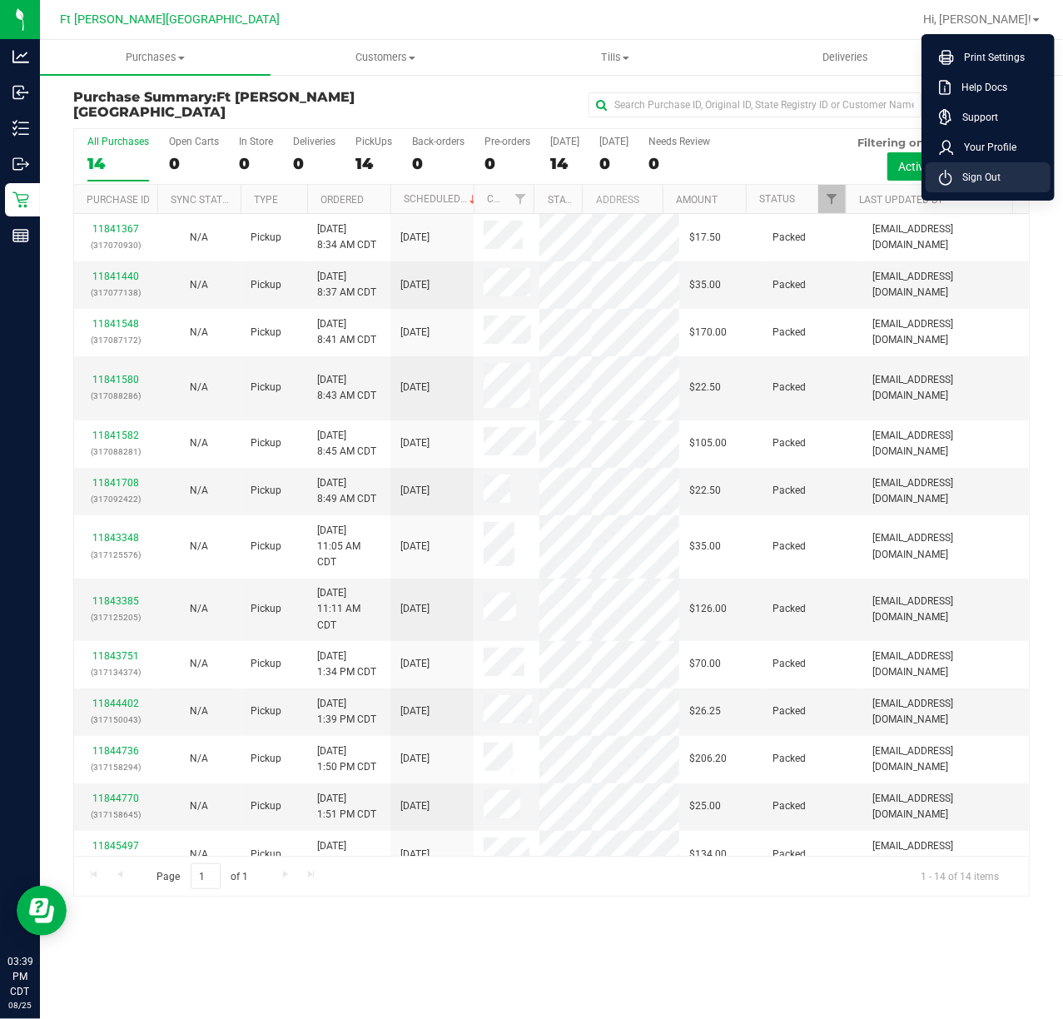
click at [991, 183] on span "Sign Out" at bounding box center [976, 177] width 48 height 17
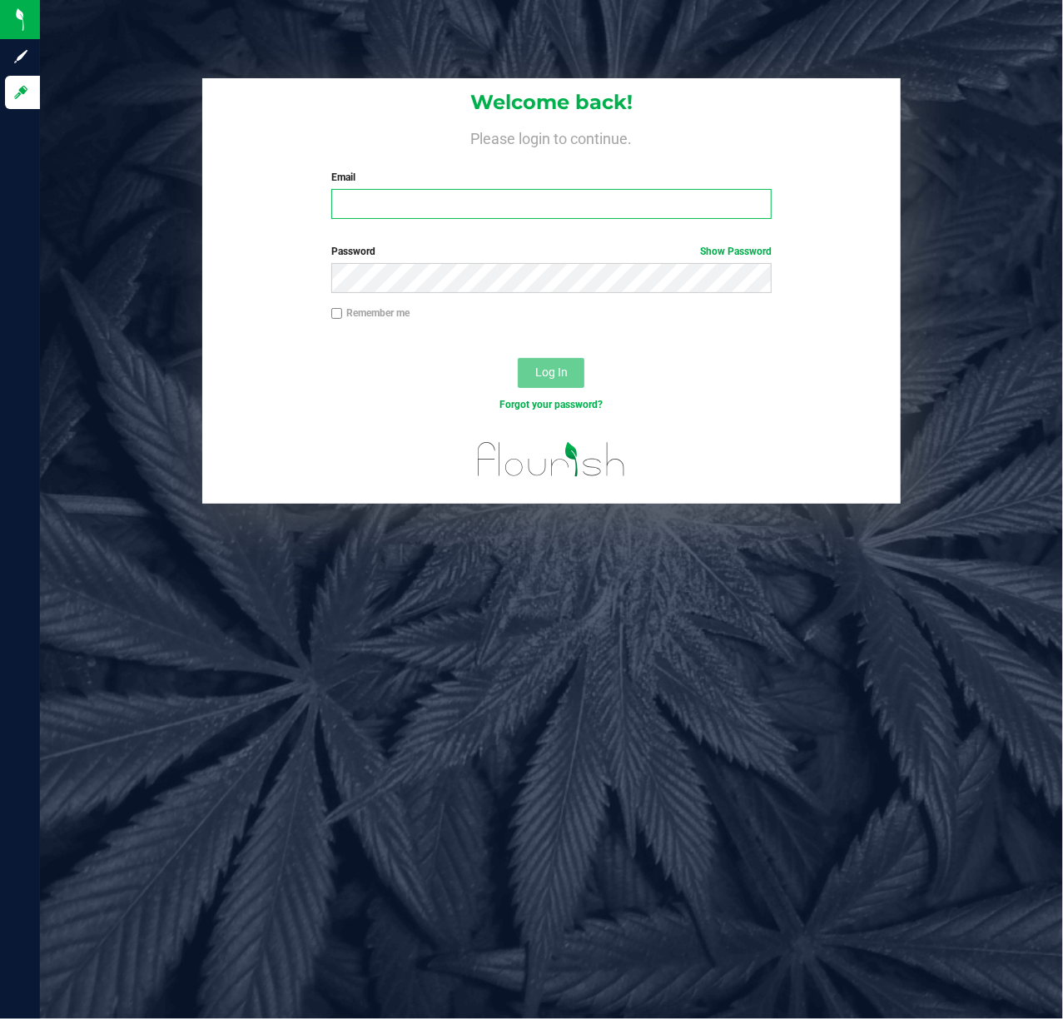
click at [626, 210] on input "Email" at bounding box center [551, 204] width 441 height 30
type input "[EMAIL_ADDRESS][DOMAIN_NAME]"
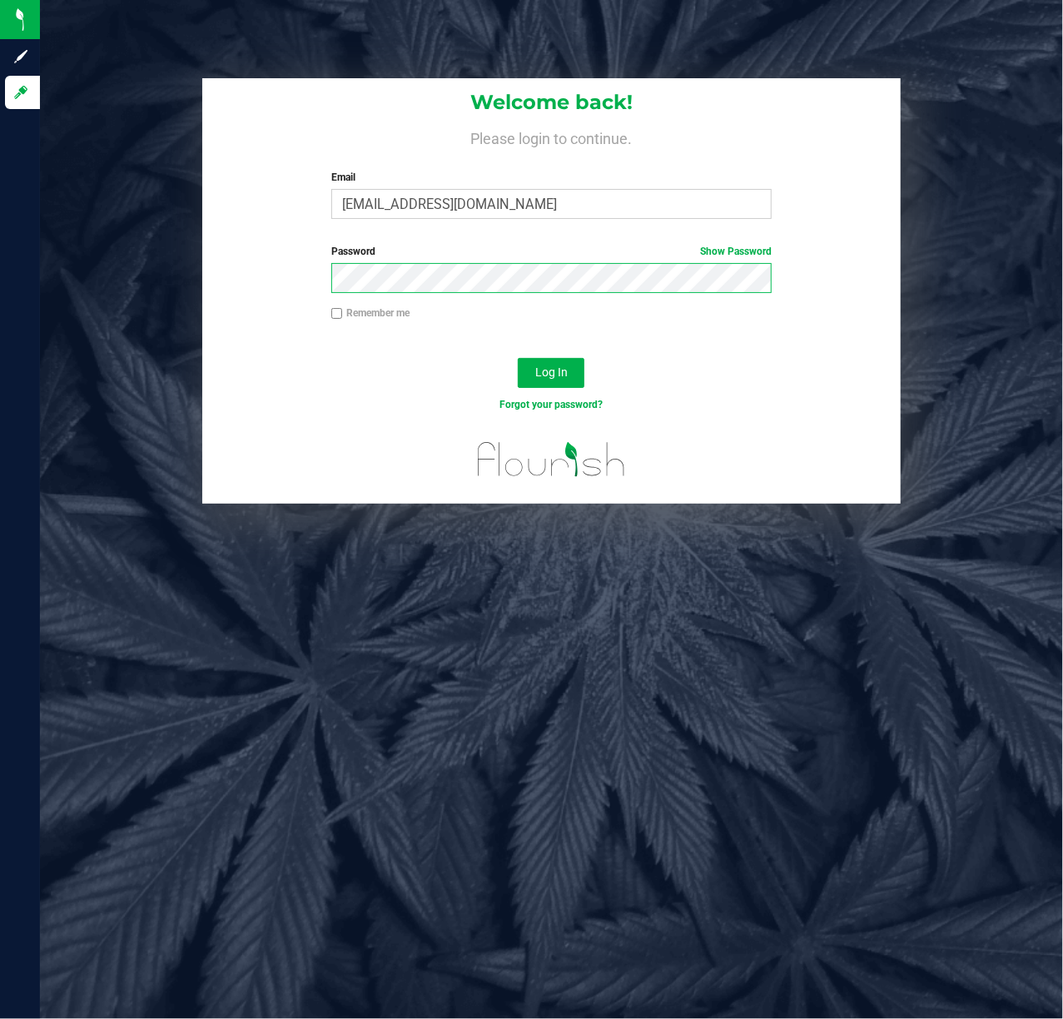
click at [518, 358] on button "Log In" at bounding box center [551, 373] width 67 height 30
